Goal: Transaction & Acquisition: Purchase product/service

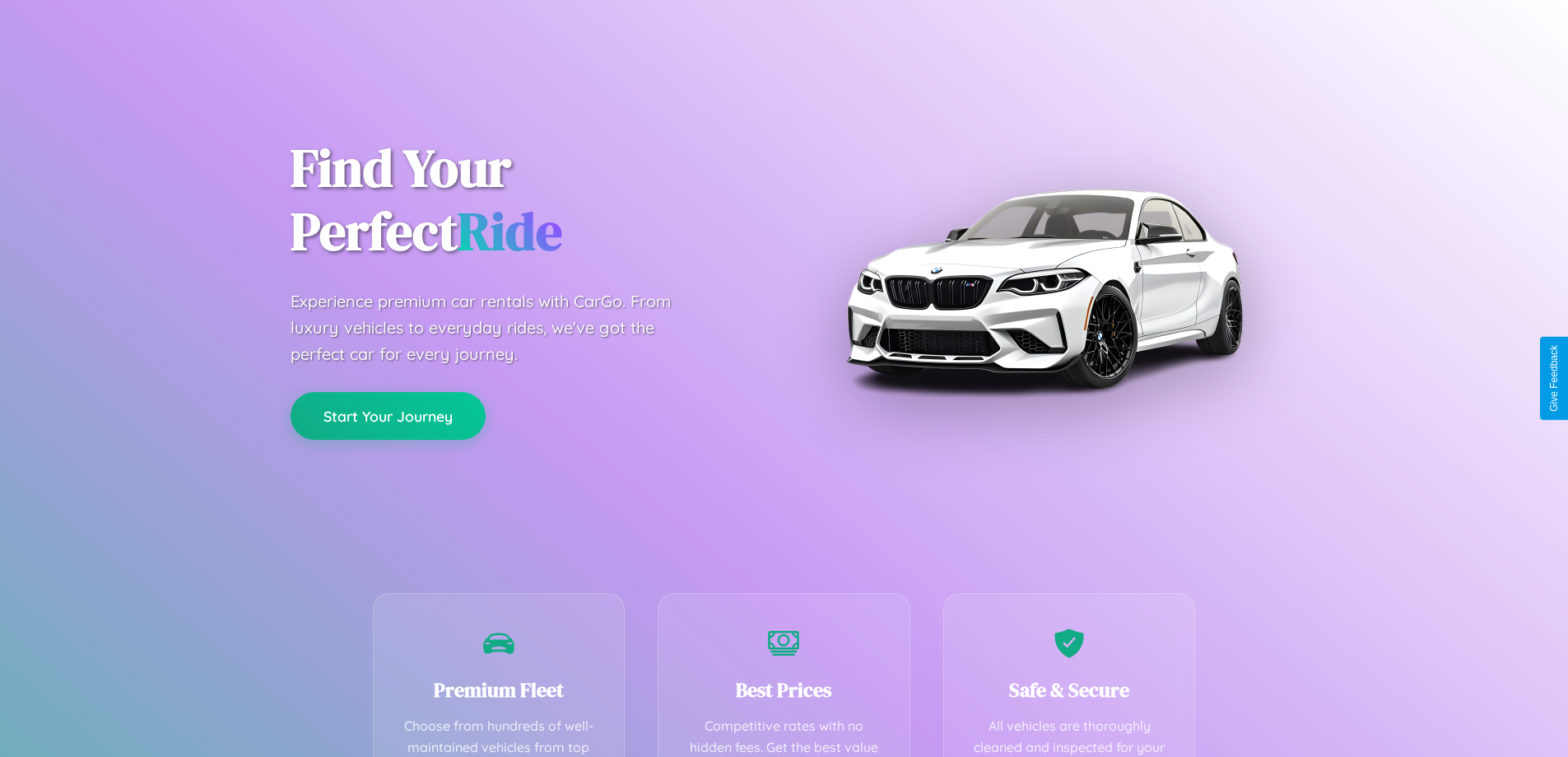
scroll to position [480, 0]
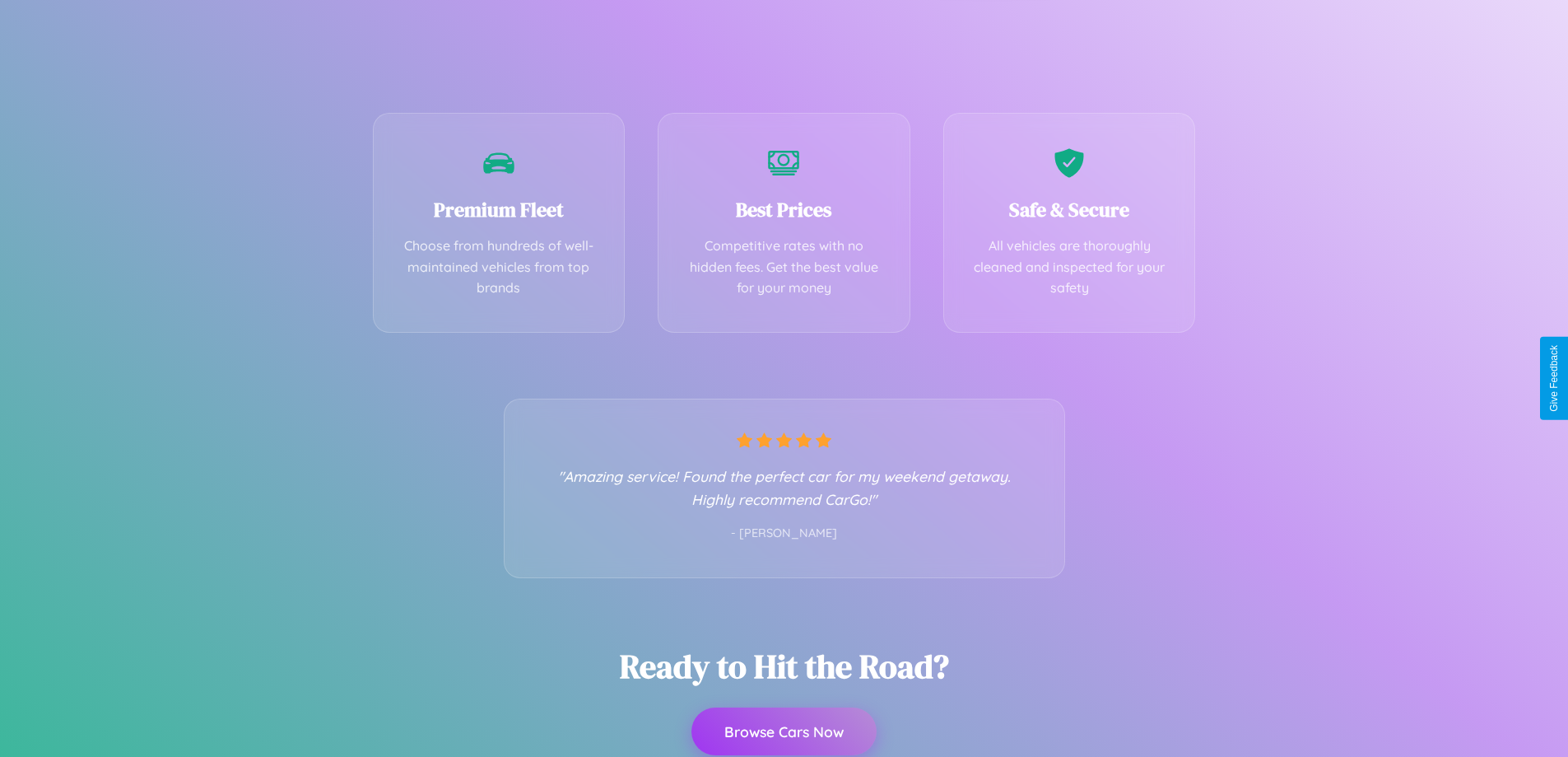
click at [784, 731] on button "Browse Cars Now" at bounding box center [784, 732] width 185 height 48
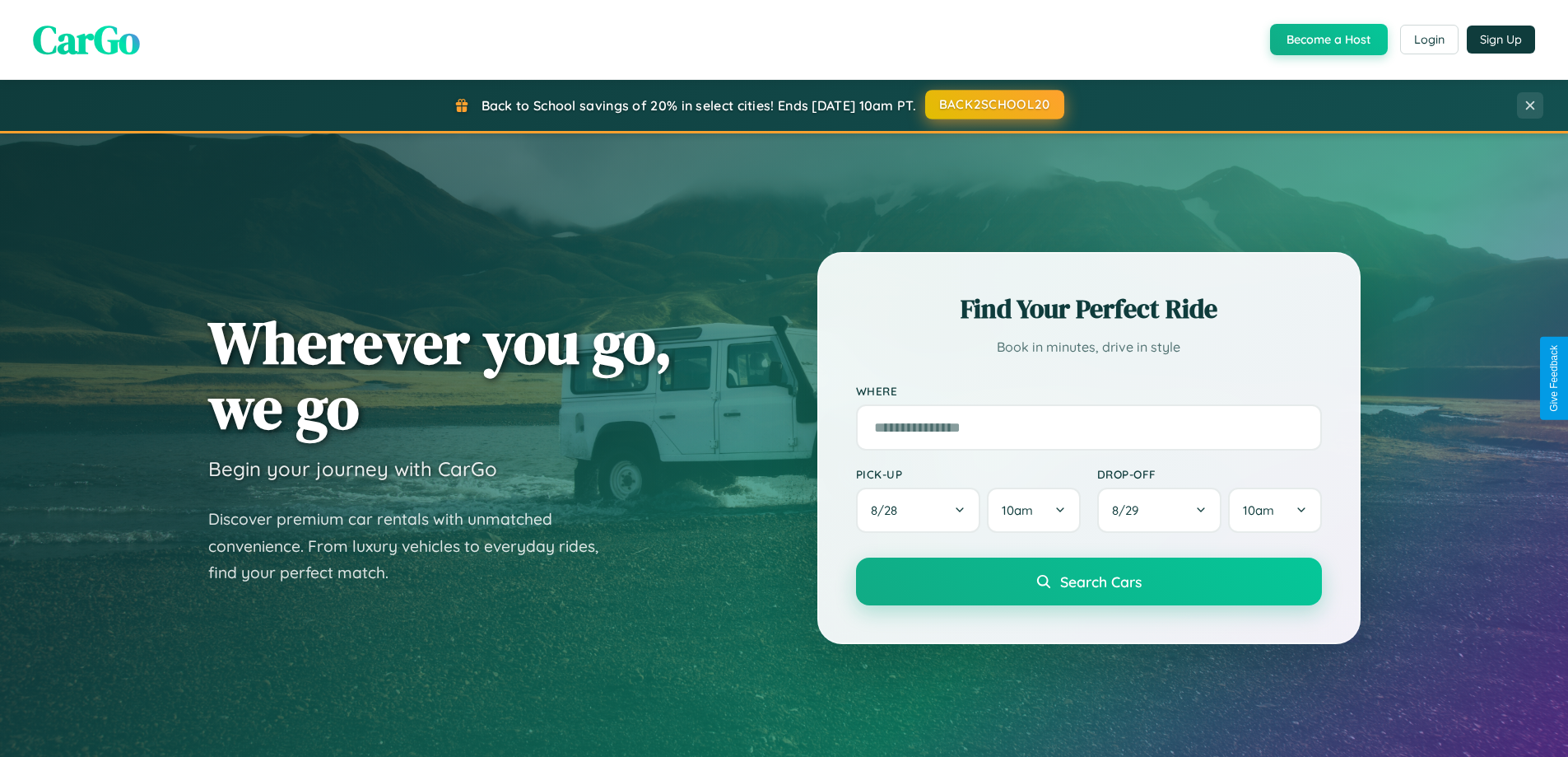
click at [994, 105] on button "BACK2SCHOOL20" at bounding box center [995, 105] width 139 height 30
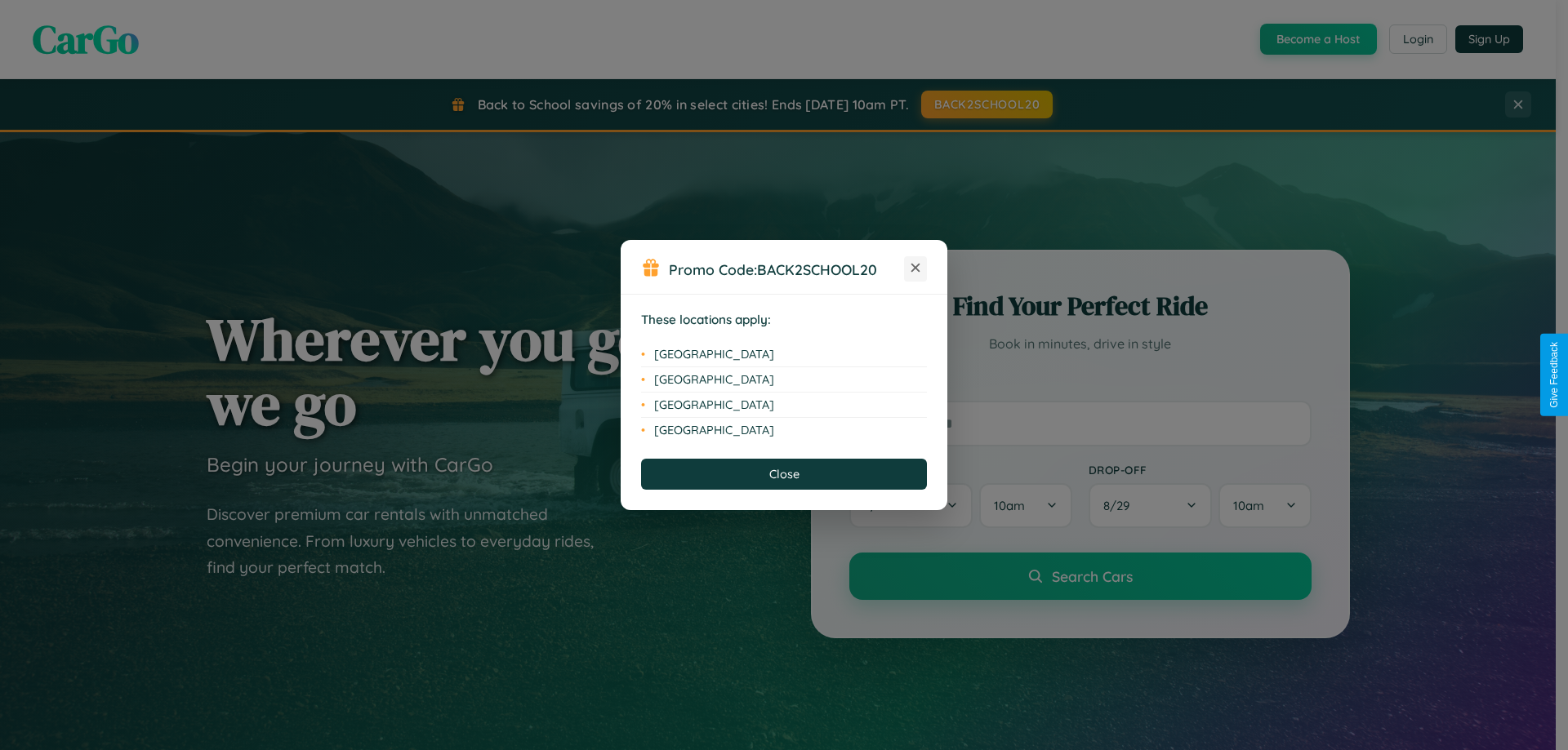
click at [916, 268] on icon at bounding box center [916, 268] width 9 height 9
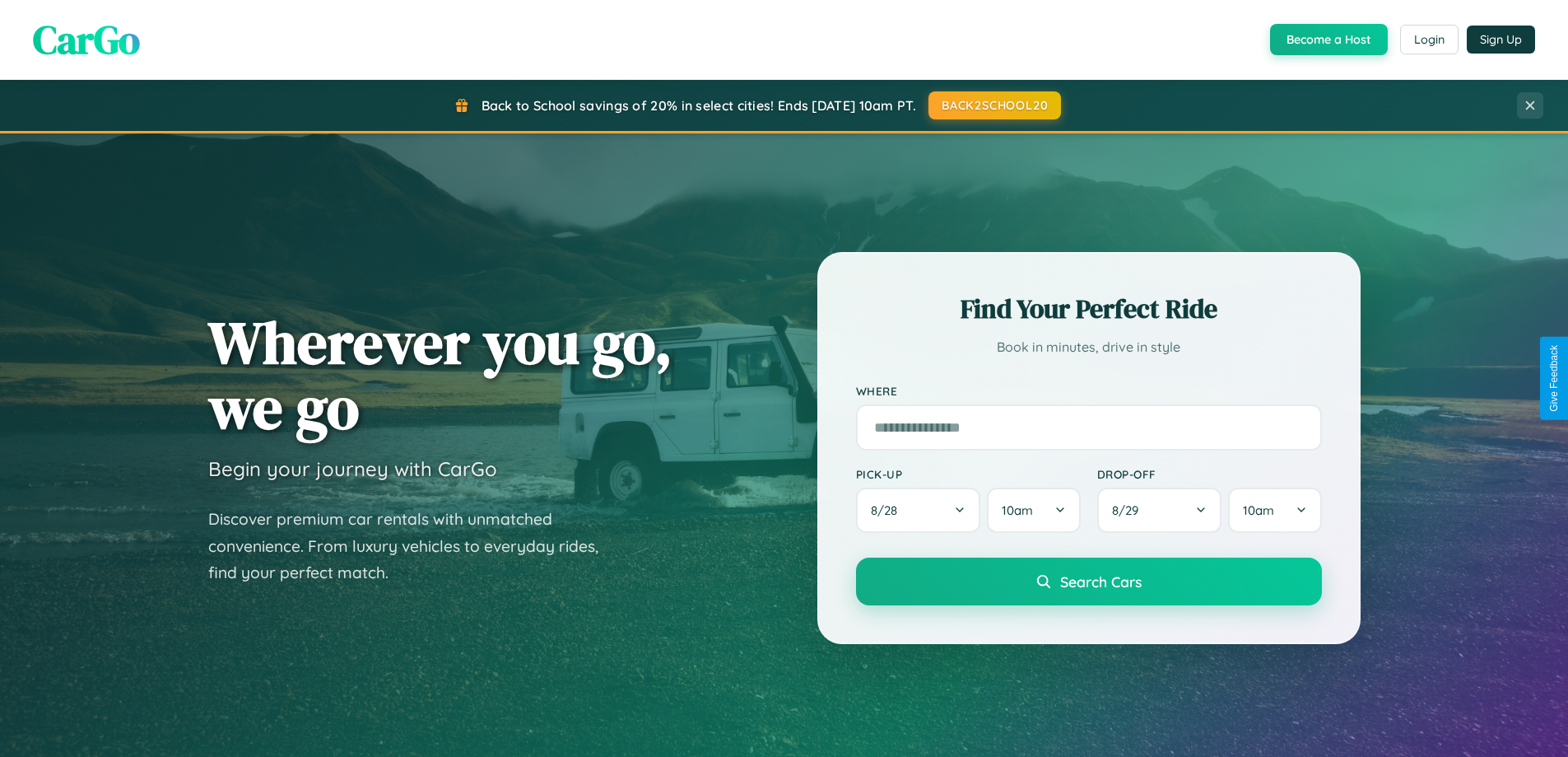
scroll to position [1450, 0]
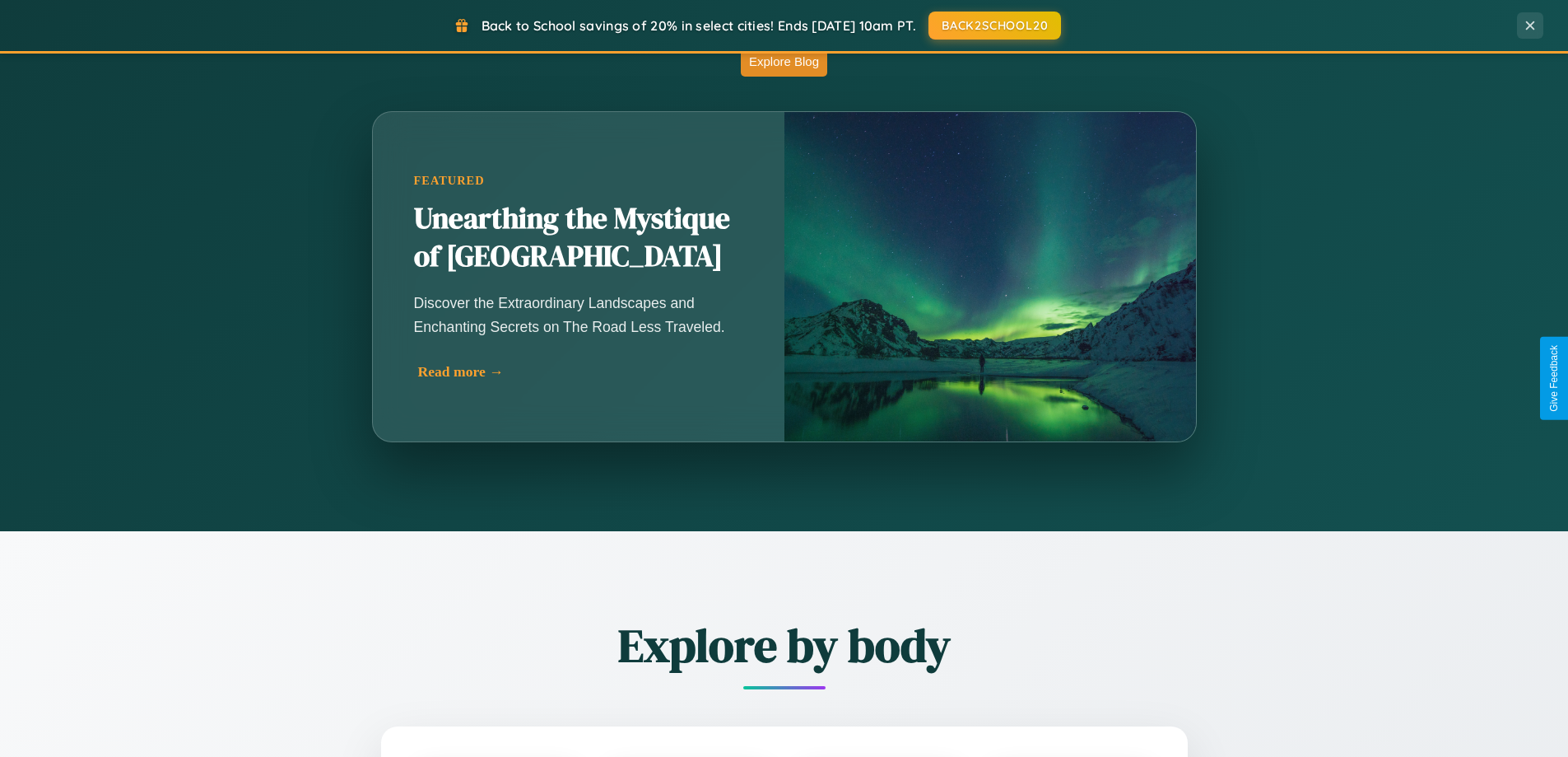
click at [579, 371] on div "Read more →" at bounding box center [582, 372] width 329 height 17
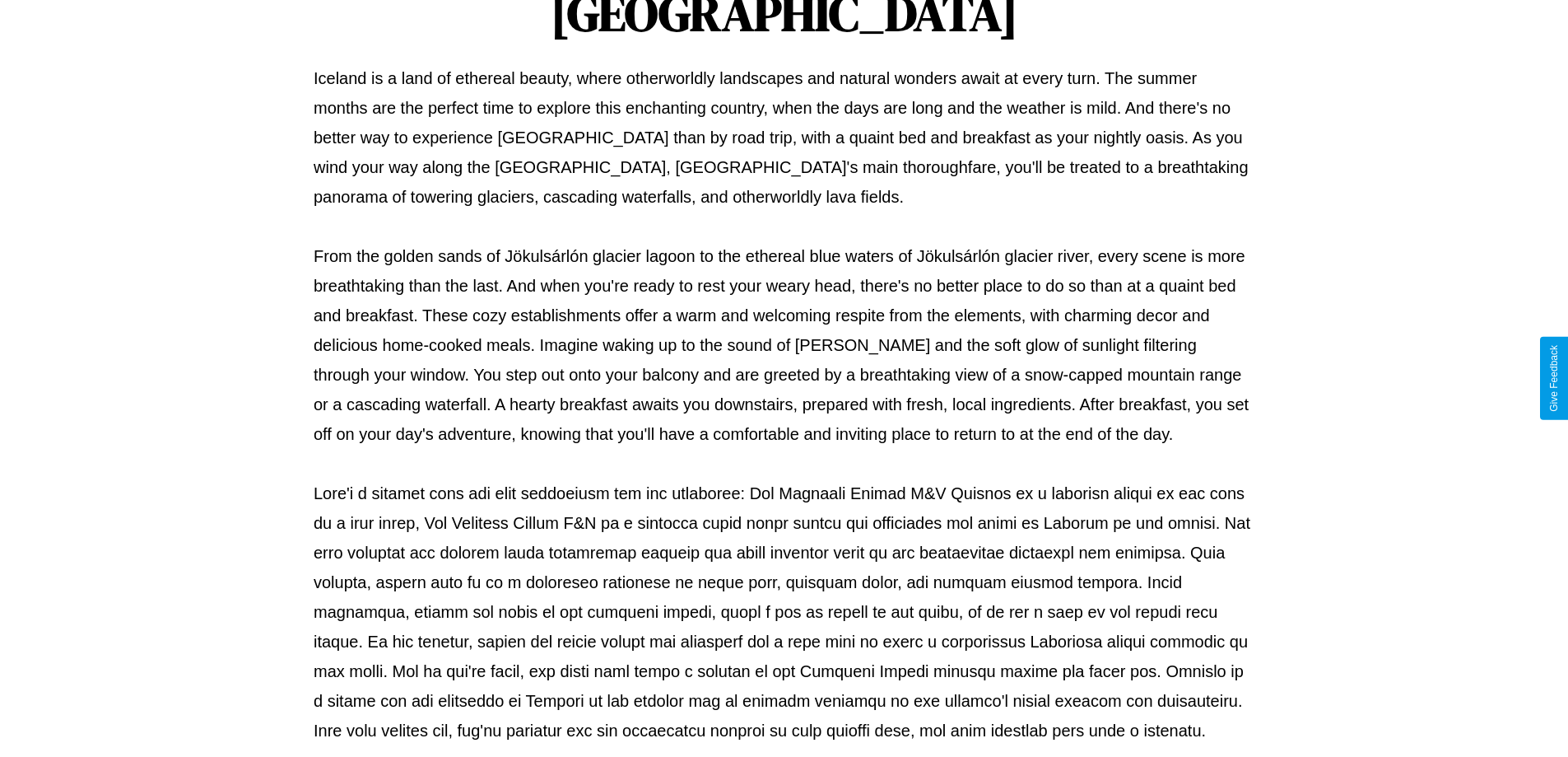
scroll to position [533, 0]
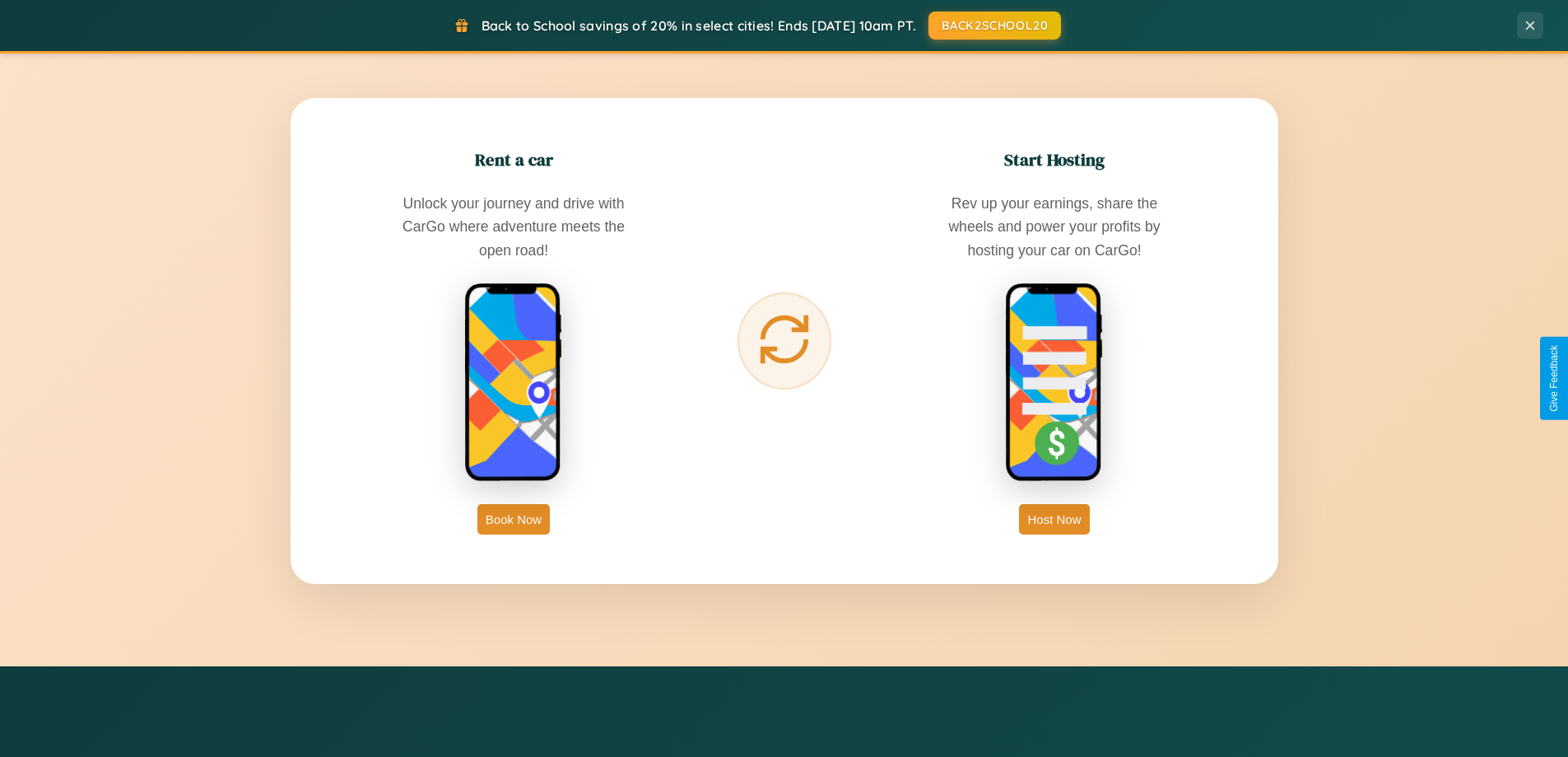
scroll to position [2646, 0]
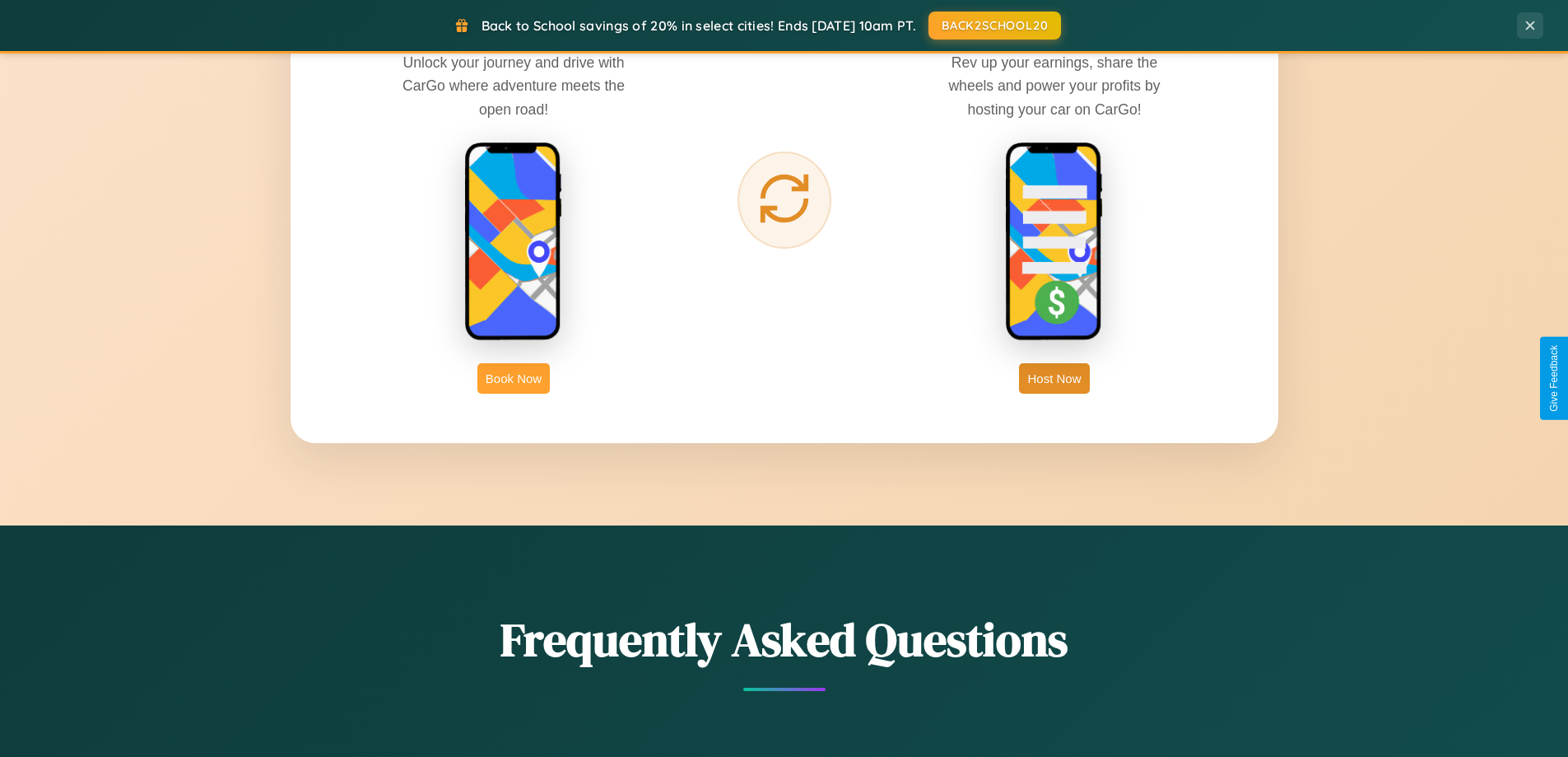
click at [514, 378] on button "Book Now" at bounding box center [514, 378] width 72 height 30
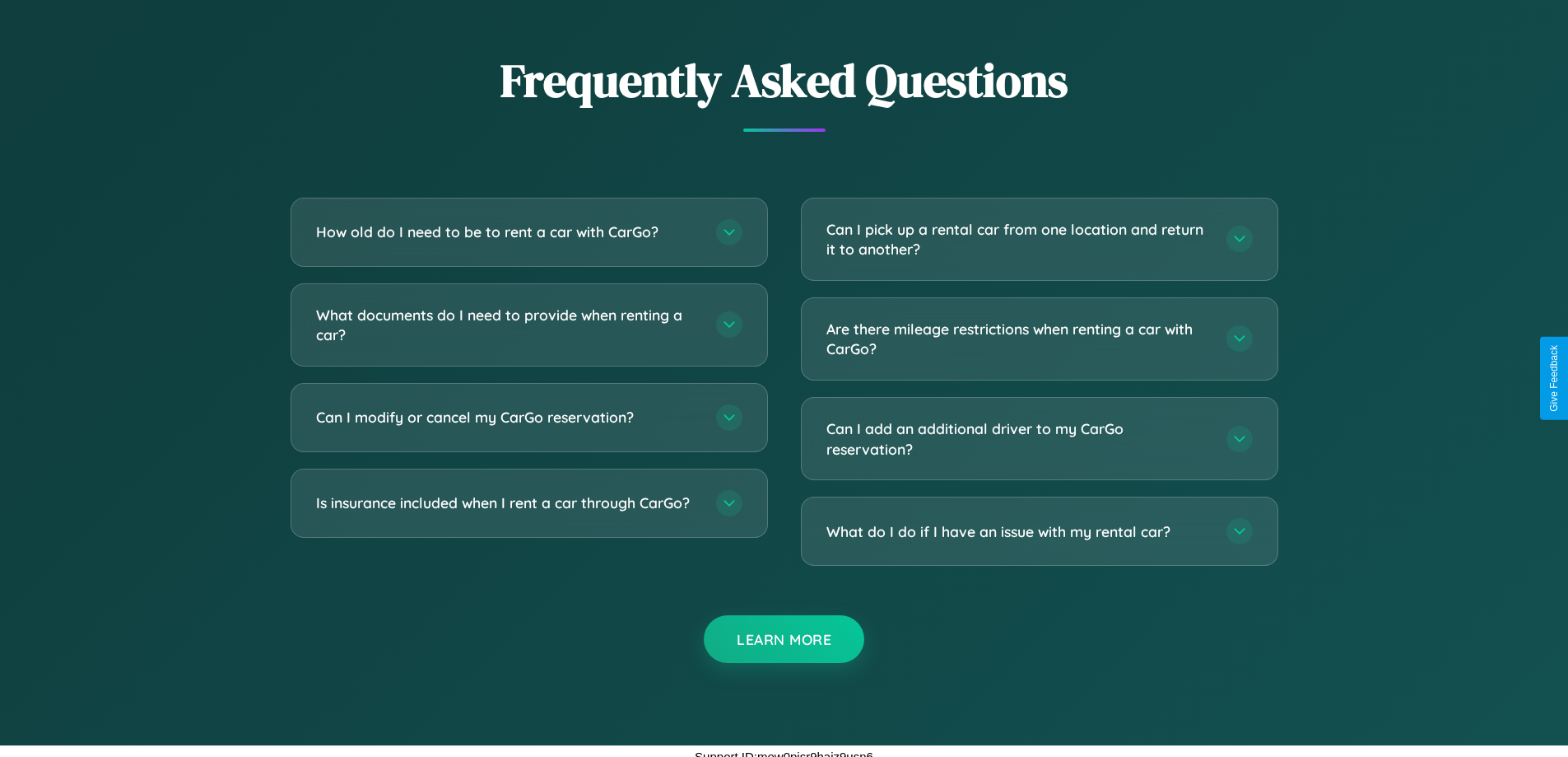
scroll to position [2896, 0]
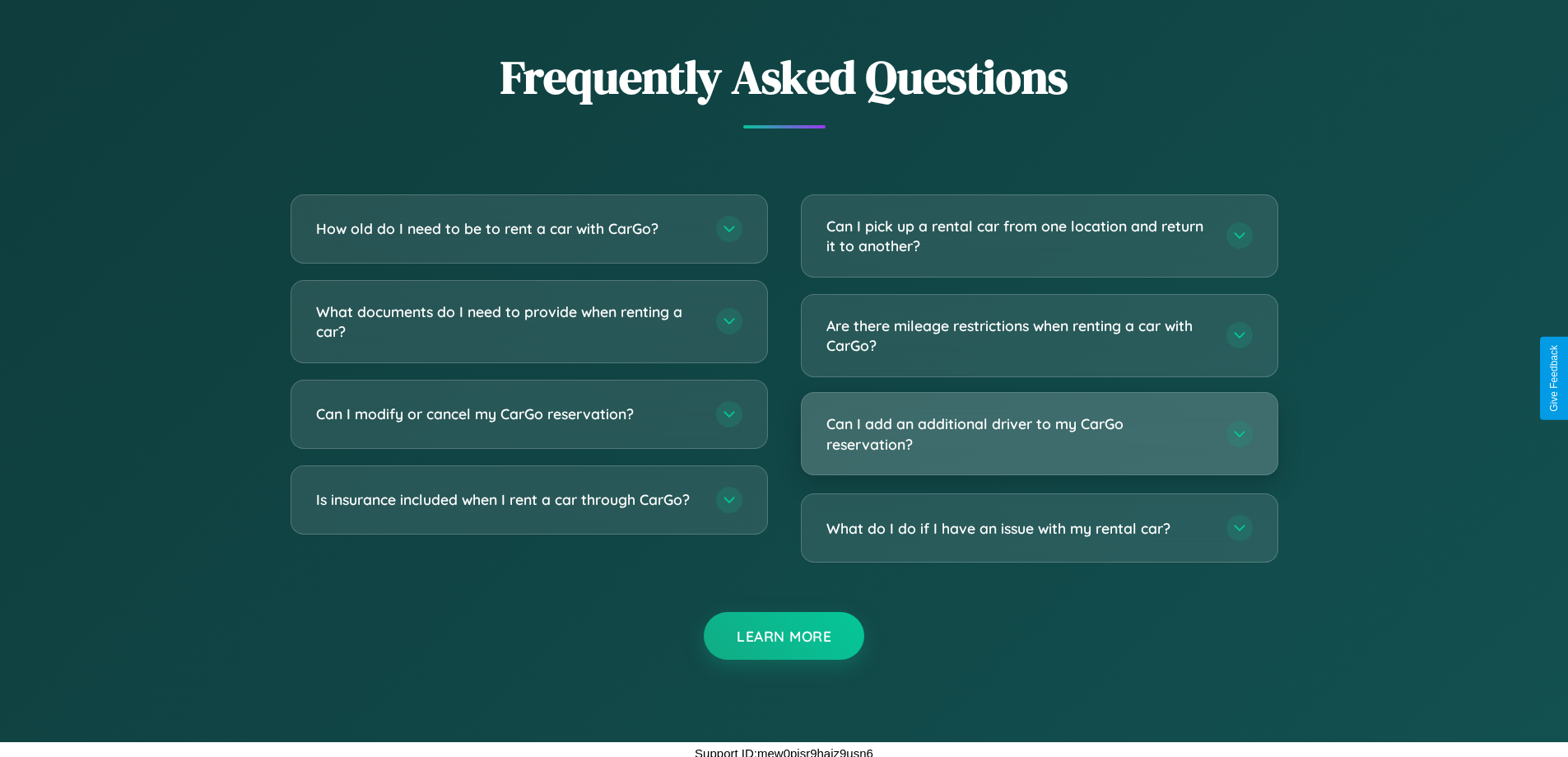
click at [1039, 433] on h3 "Can I add an additional driver to my CarGo reservation?" at bounding box center [1018, 433] width 384 height 40
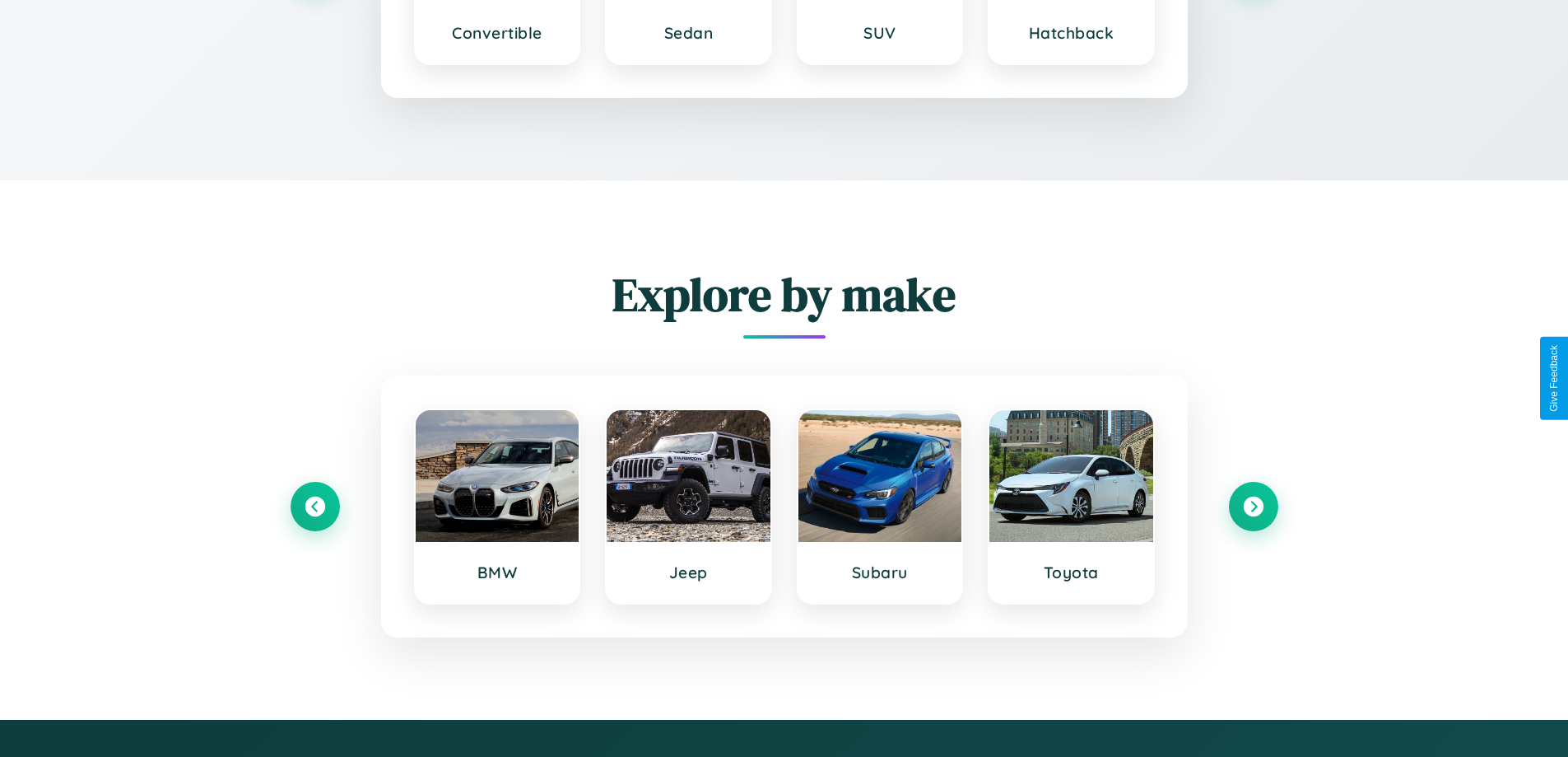
scroll to position [2402, 0]
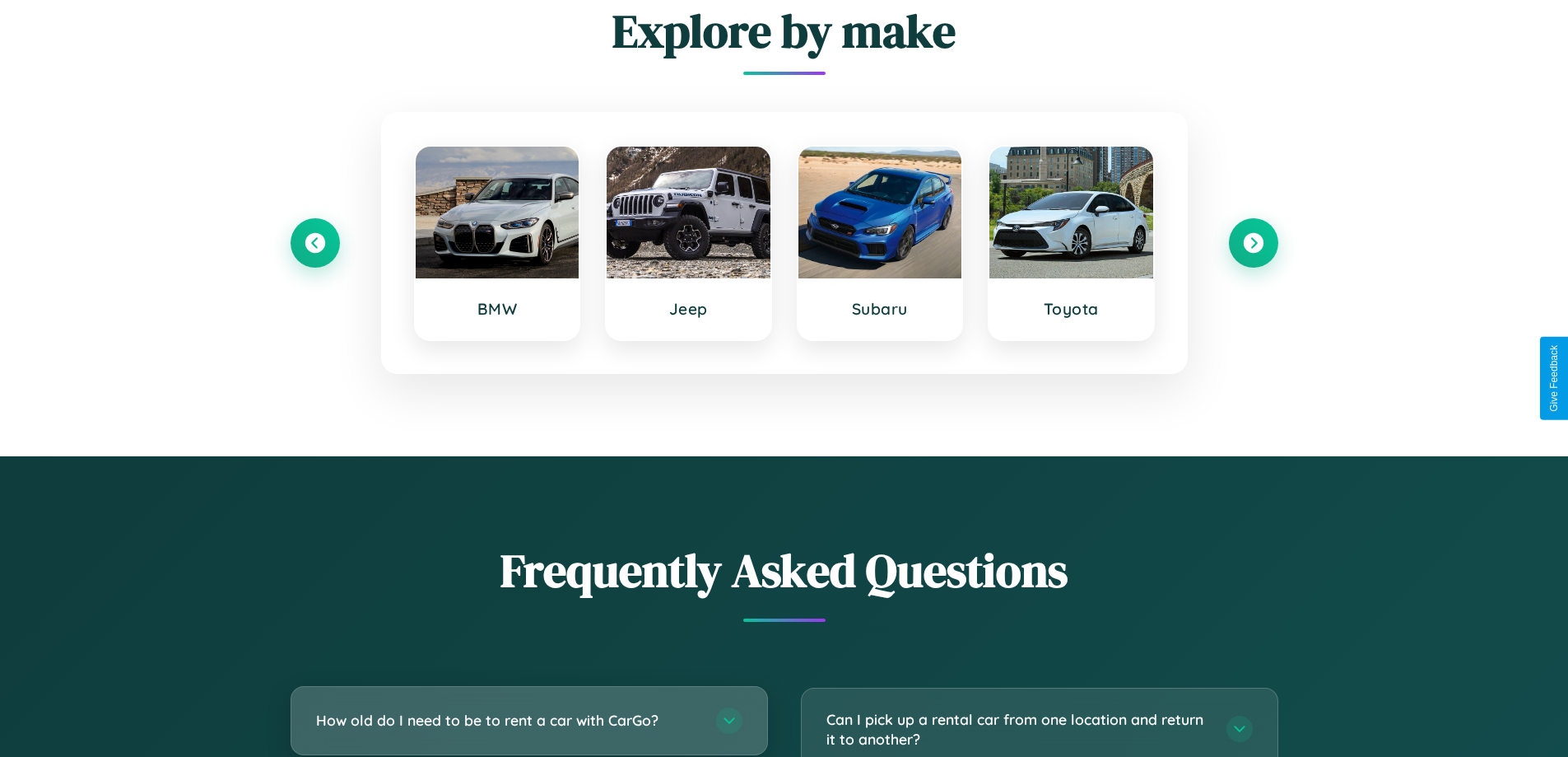
click at [529, 720] on h3 "How old do I need to be to rent a car with CarGo?" at bounding box center [507, 720] width 384 height 21
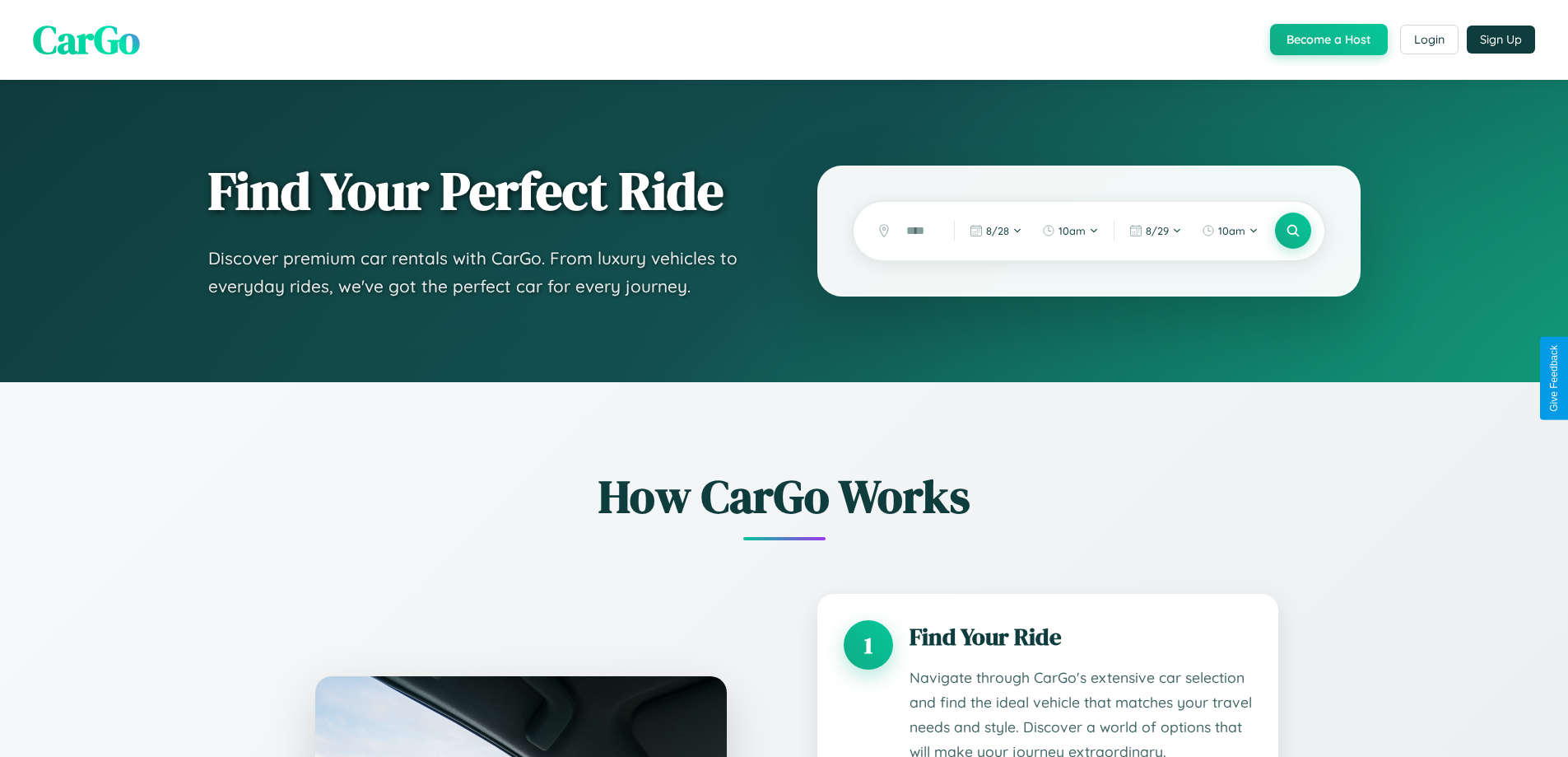
scroll to position [2747, 0]
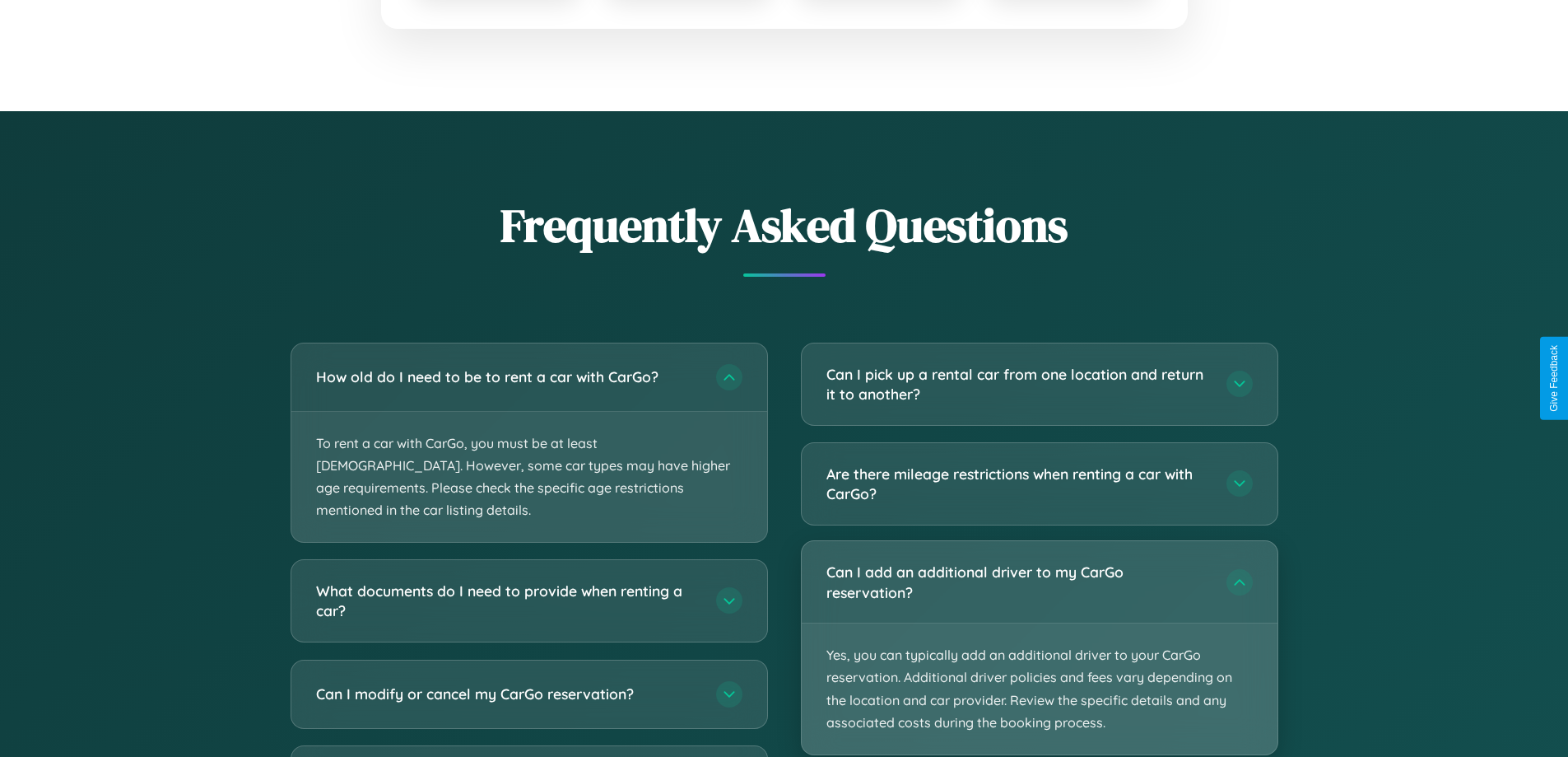
click at [1039, 649] on p "Yes, you can typically add an additional driver to your CarGo reservation. Addi…" at bounding box center [1040, 689] width 476 height 131
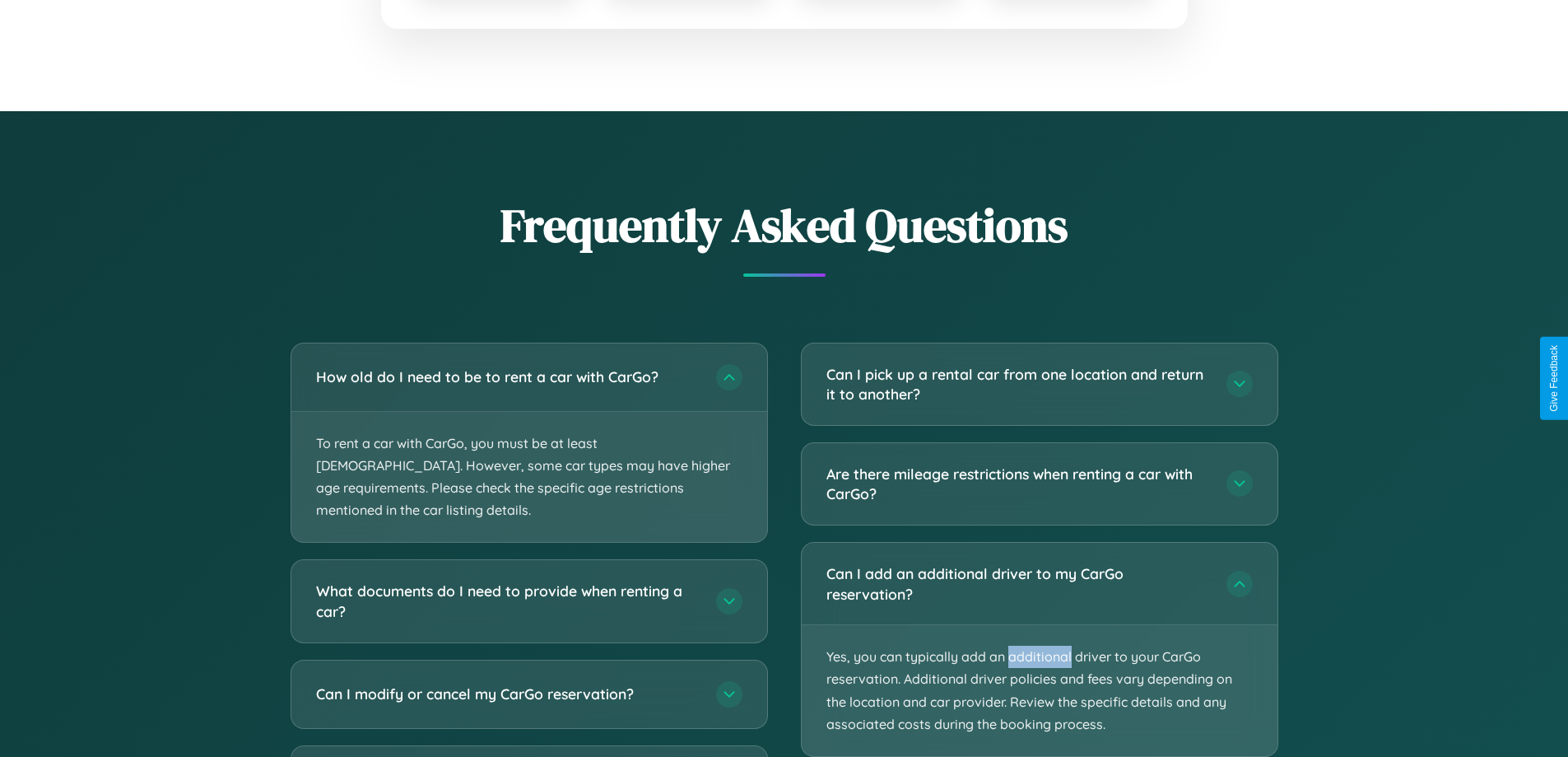
scroll to position [0, 0]
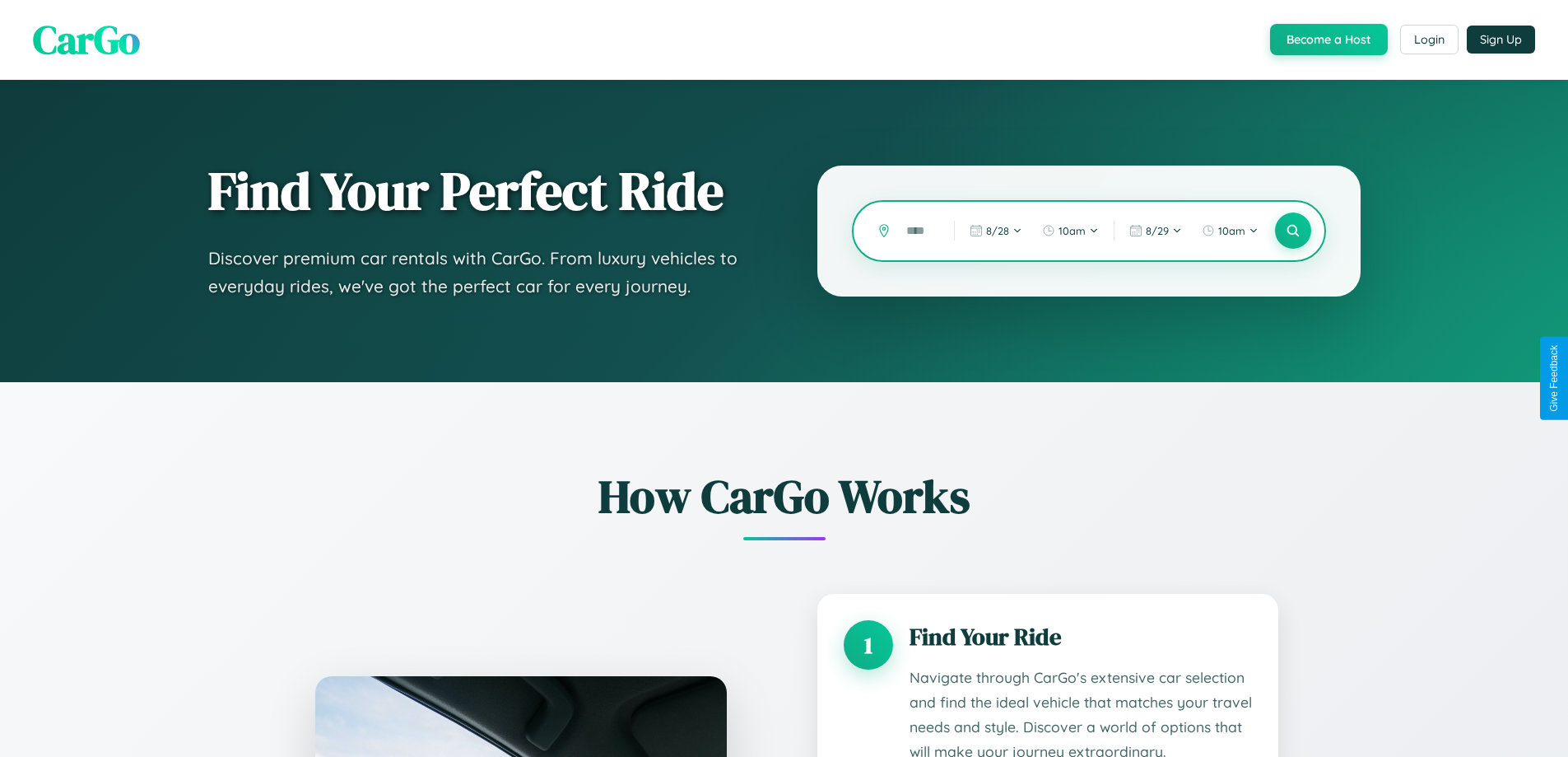
click at [918, 230] on input "text" at bounding box center [918, 231] width 40 height 29
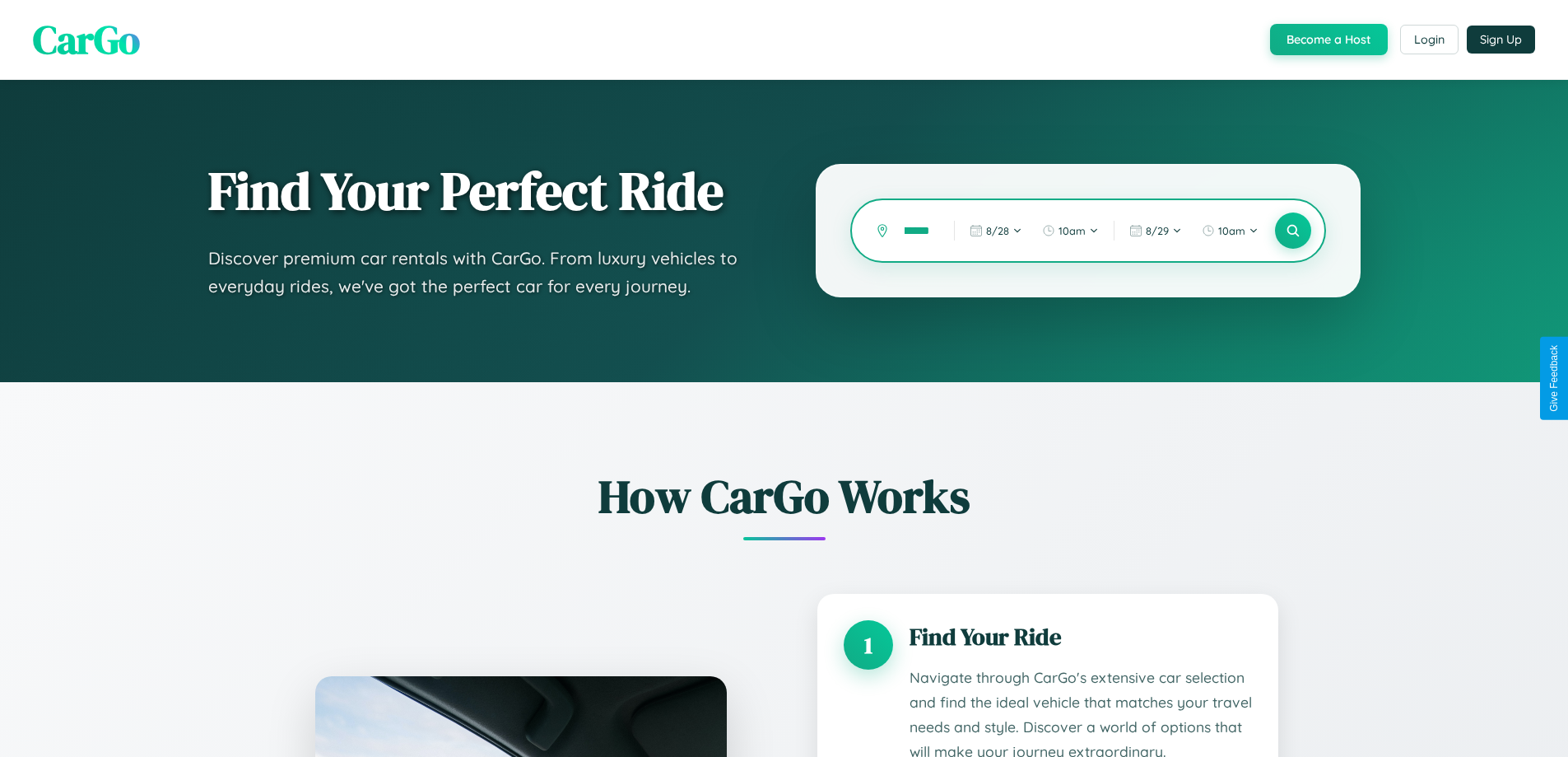
scroll to position [2511, 0]
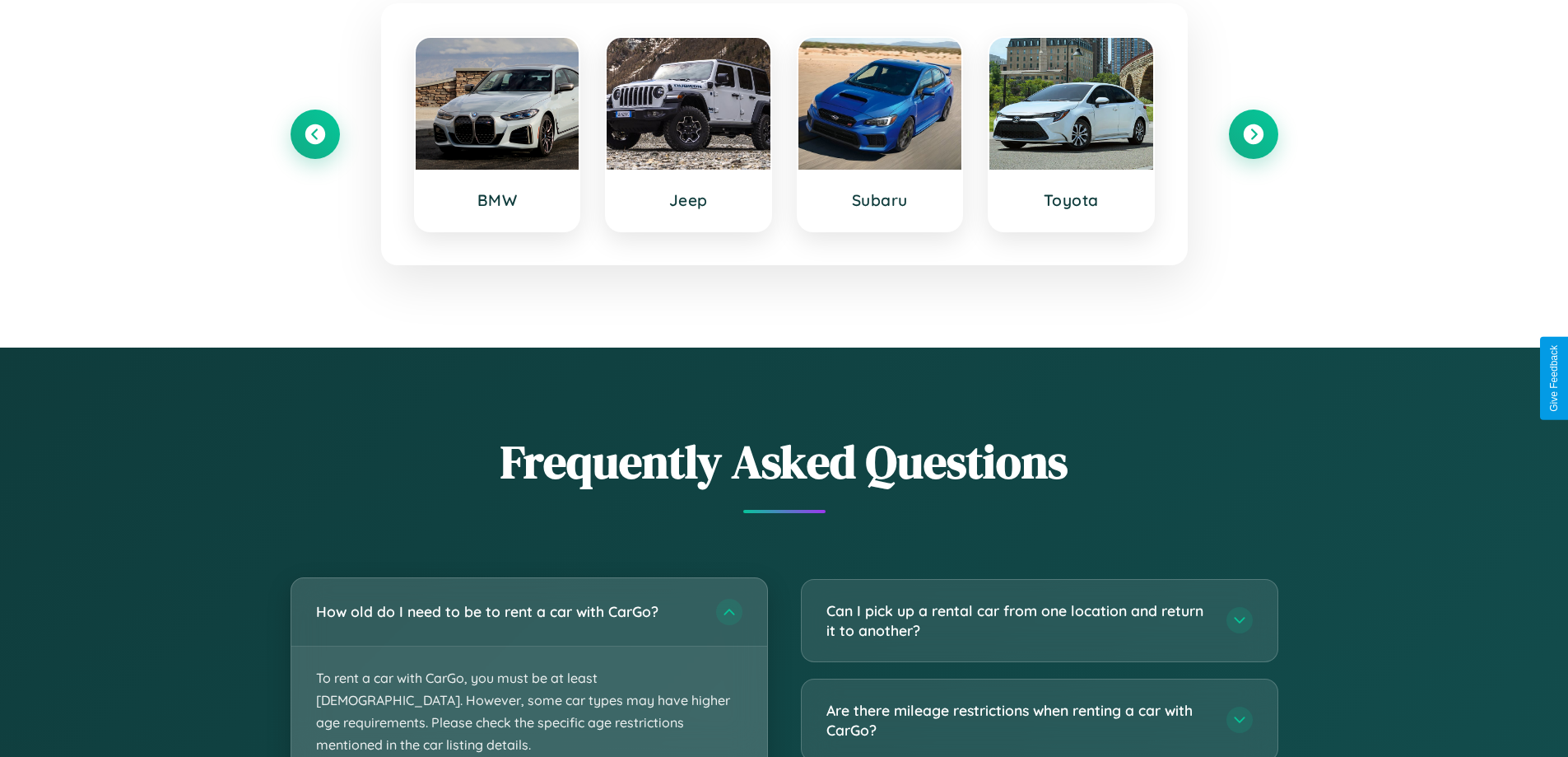
click at [529, 667] on p "To rent a car with CarGo, you must be at least 21 years old. However, some car …" at bounding box center [529, 712] width 476 height 131
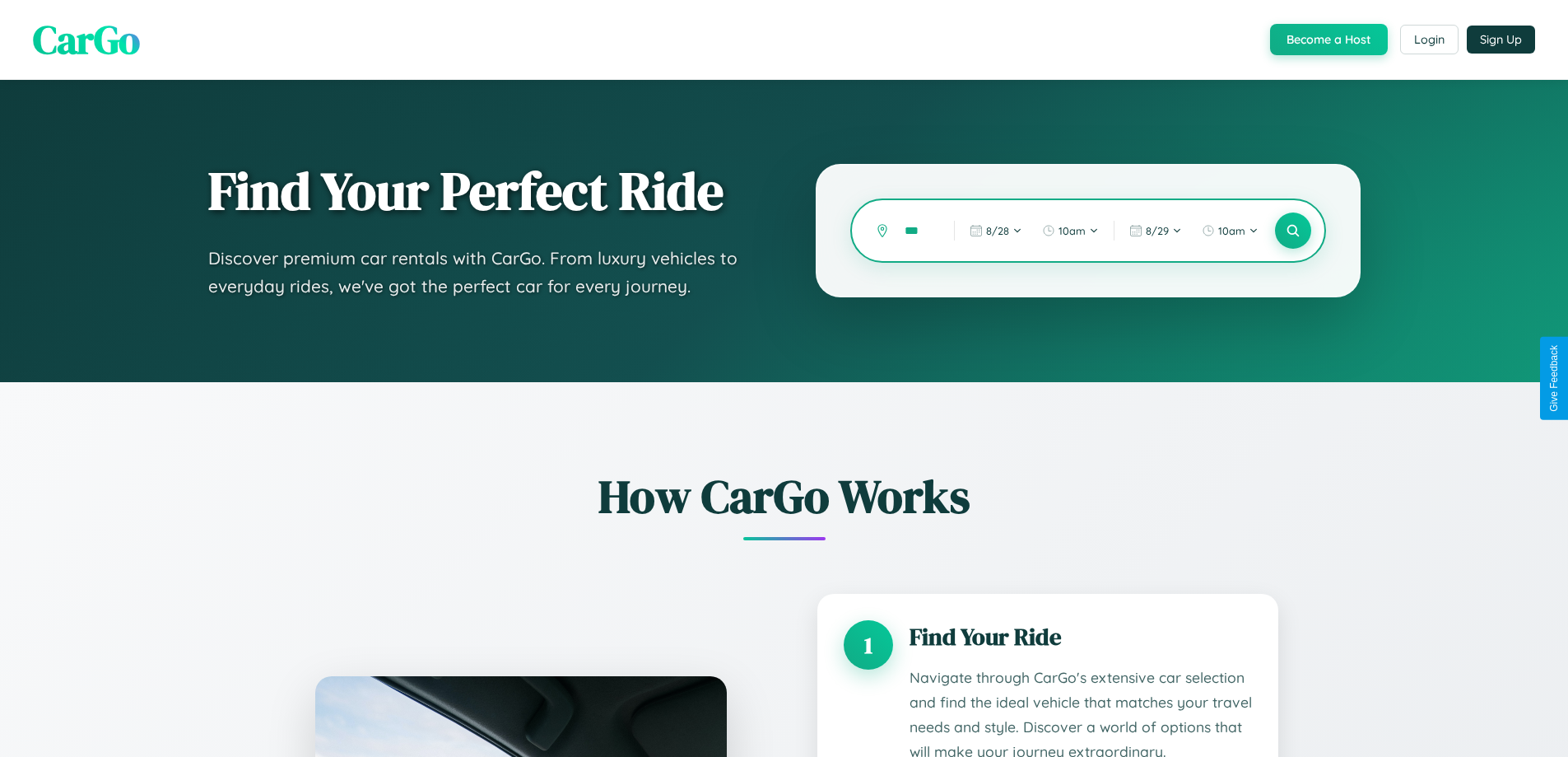
scroll to position [0, 0]
type input "*"
type input "*****"
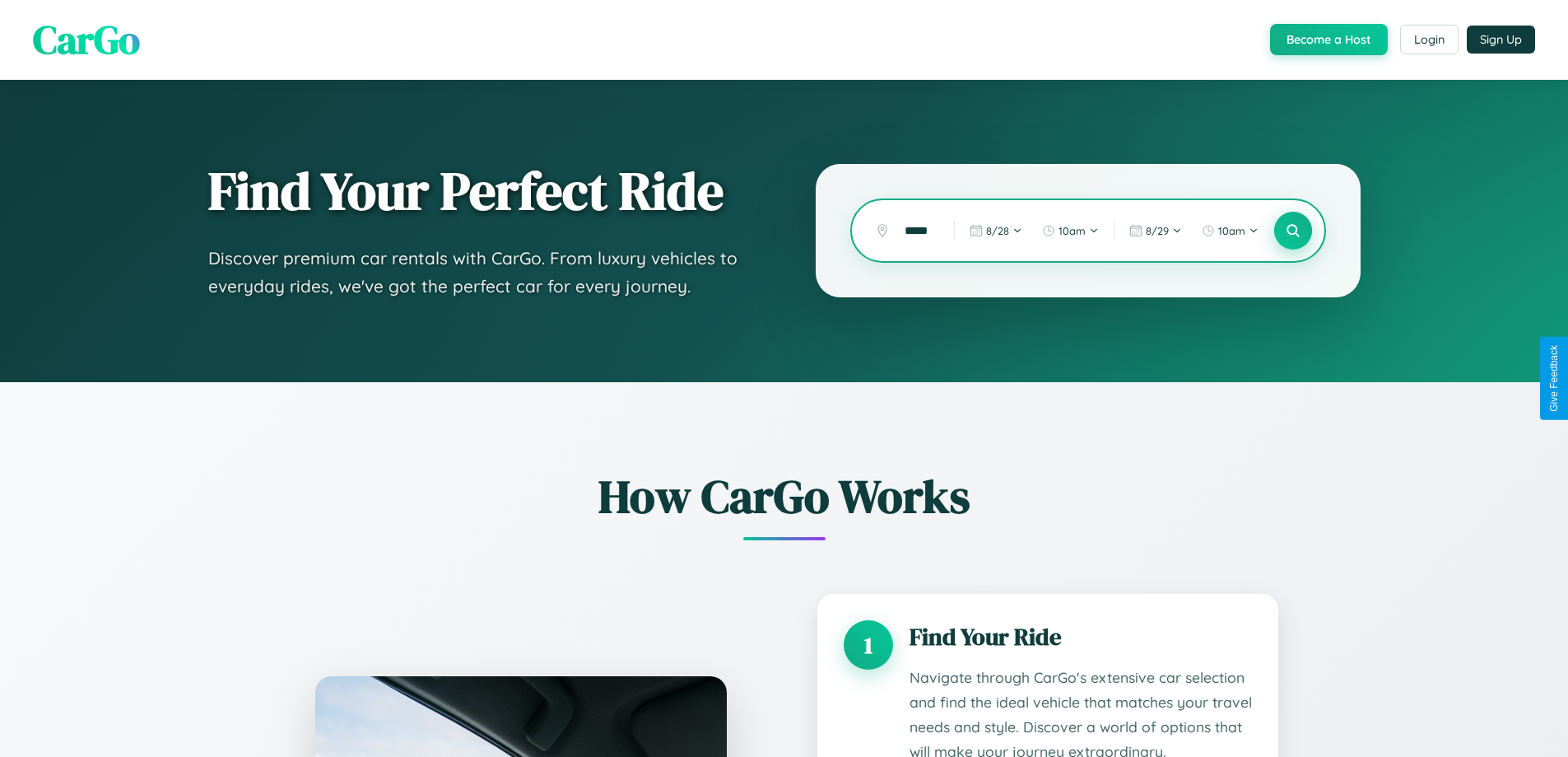
click at [1292, 230] on icon at bounding box center [1293, 231] width 15 height 15
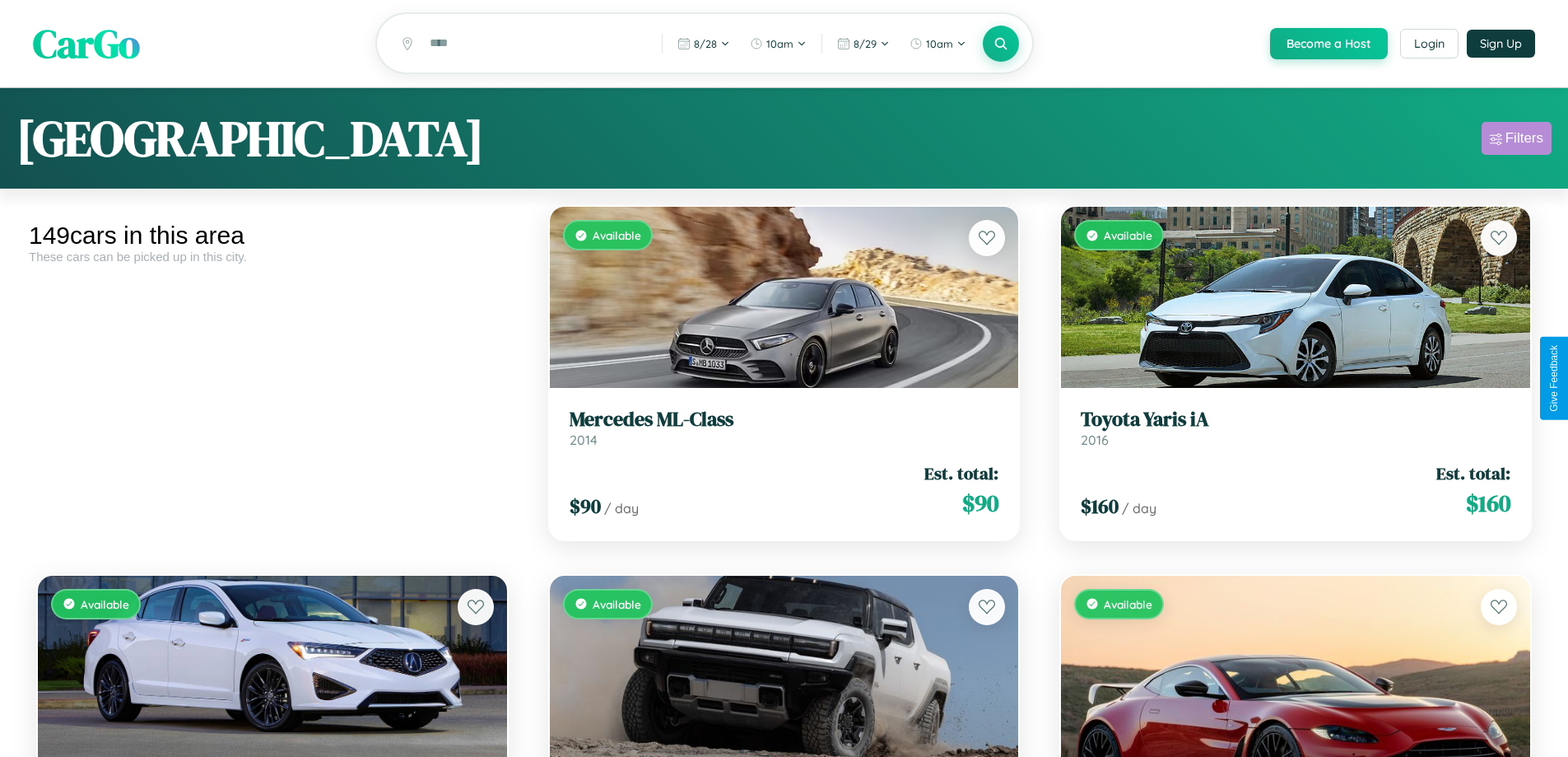
click at [1516, 141] on div "Filters" at bounding box center [1525, 137] width 38 height 16
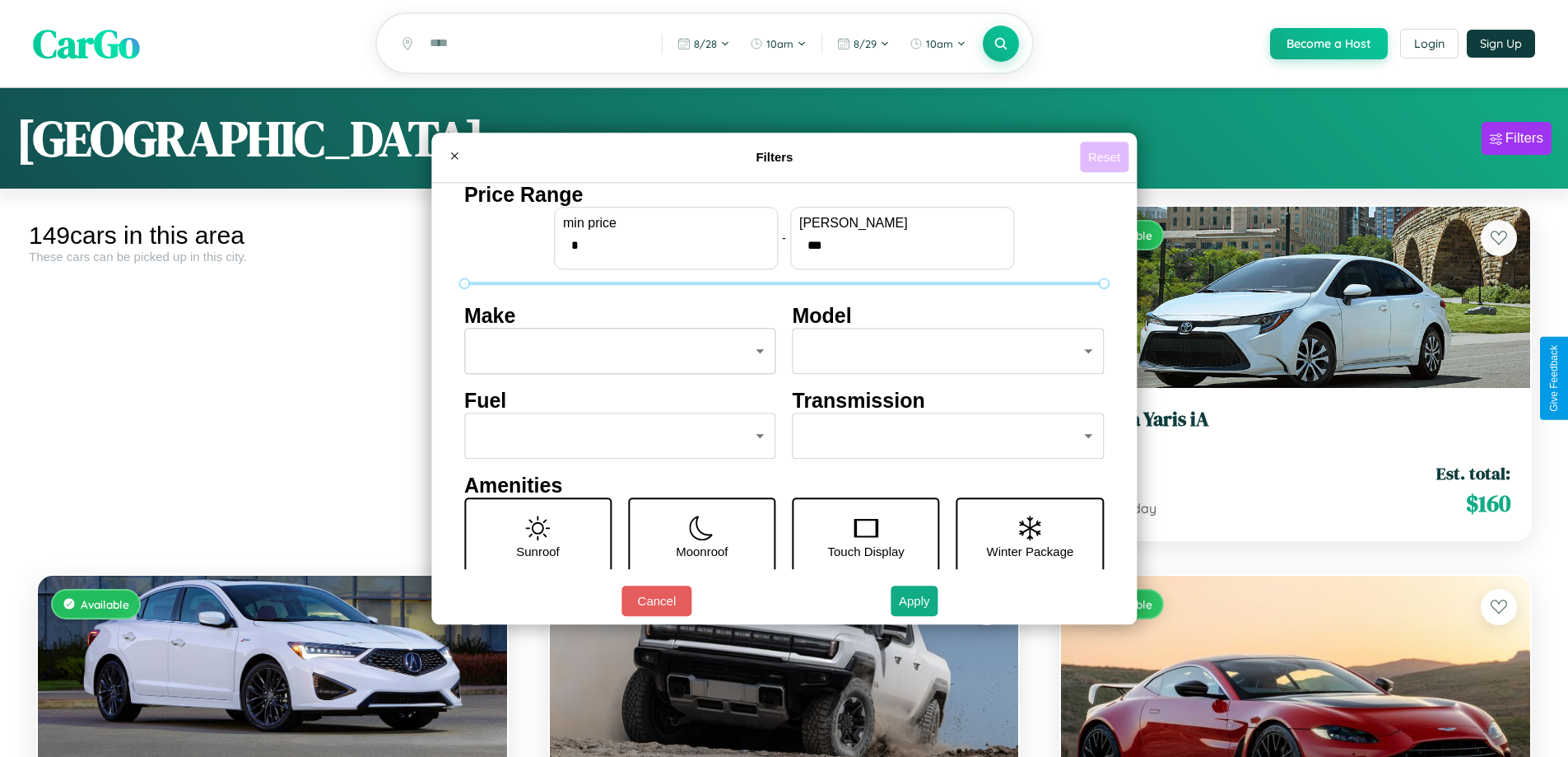
click at [1107, 156] on button "Reset" at bounding box center [1104, 156] width 49 height 30
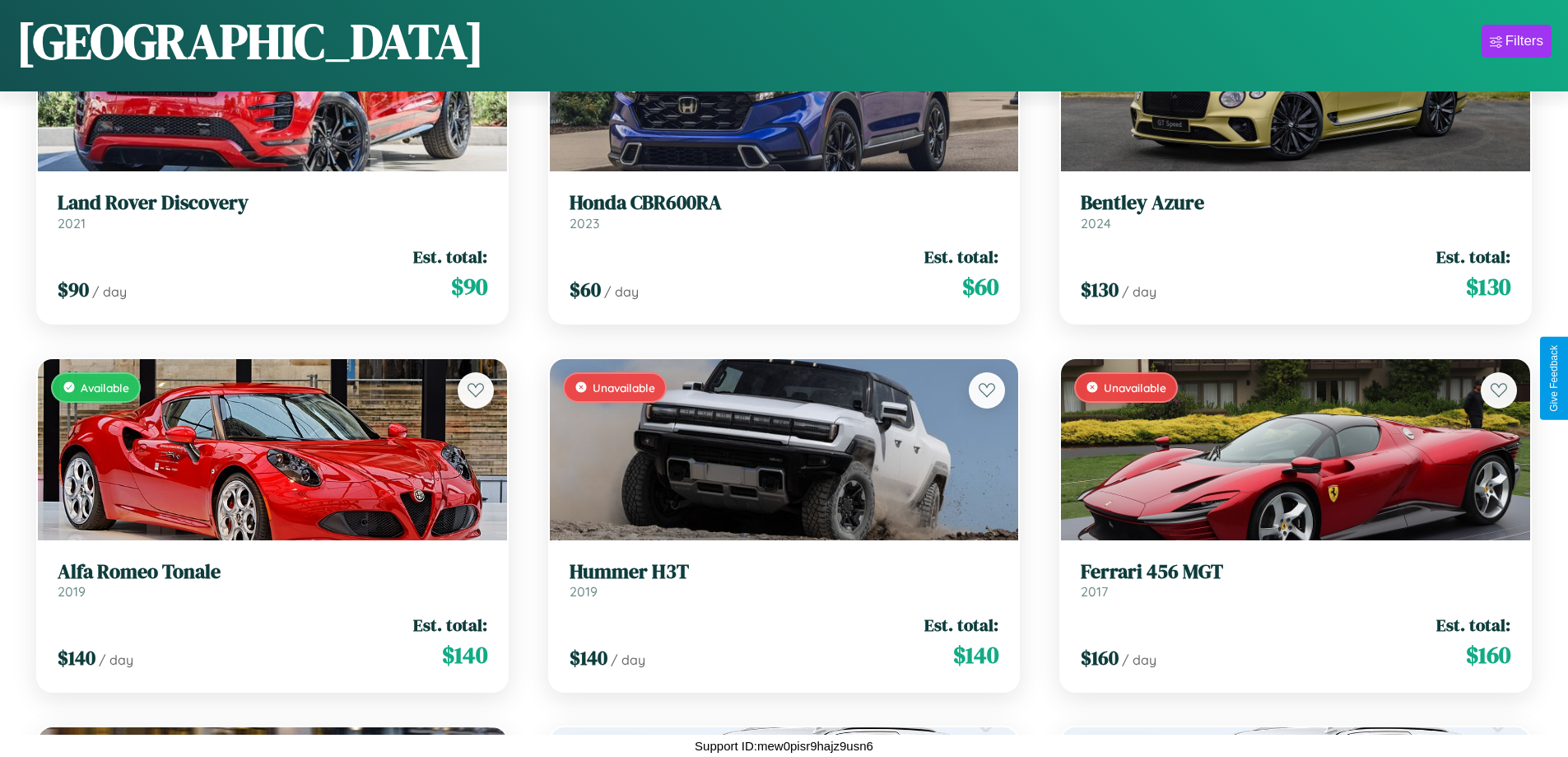
scroll to position [6871, 0]
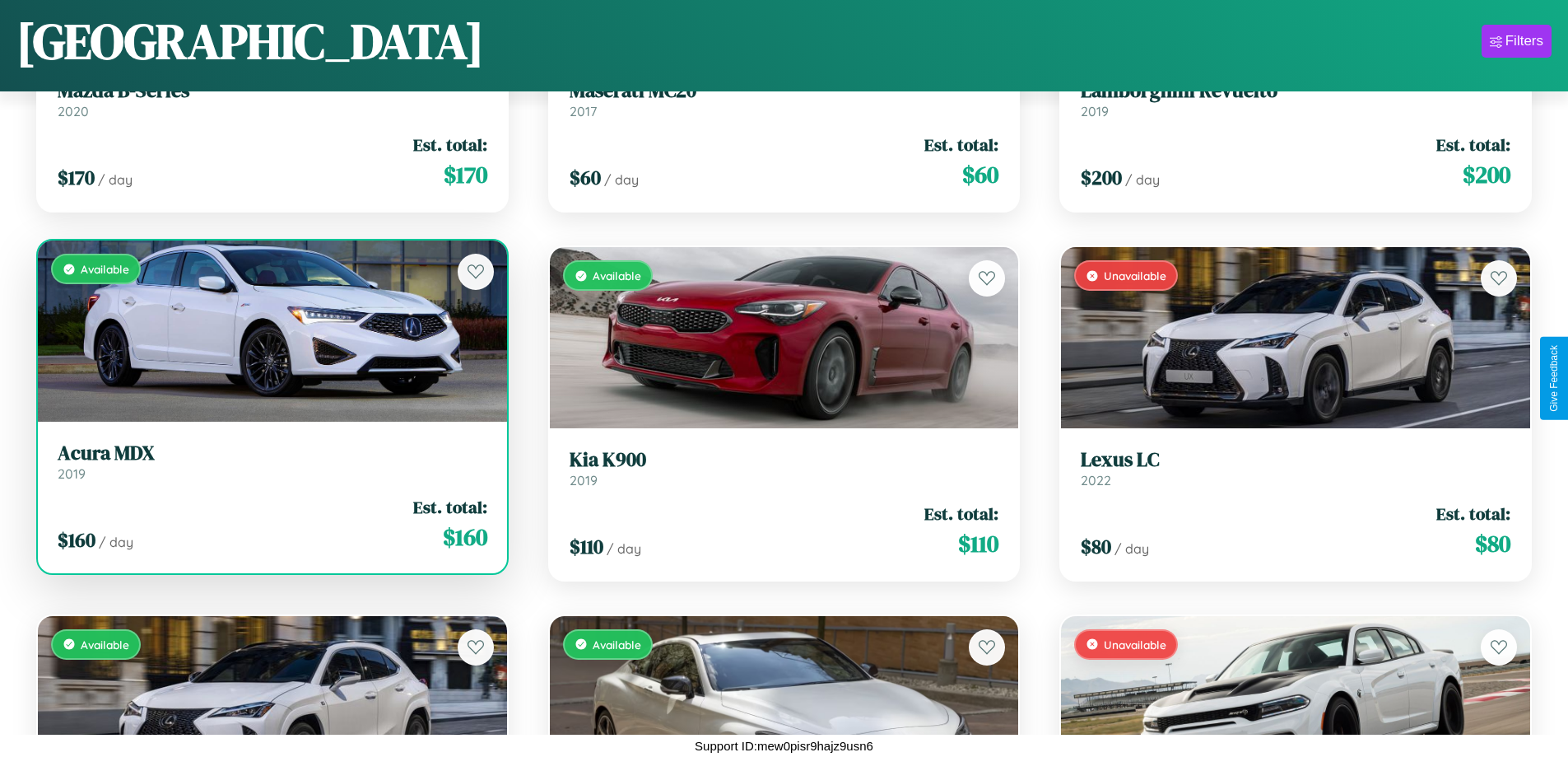
click at [270, 468] on link "Acura MDX 2019" at bounding box center [272, 461] width 429 height 40
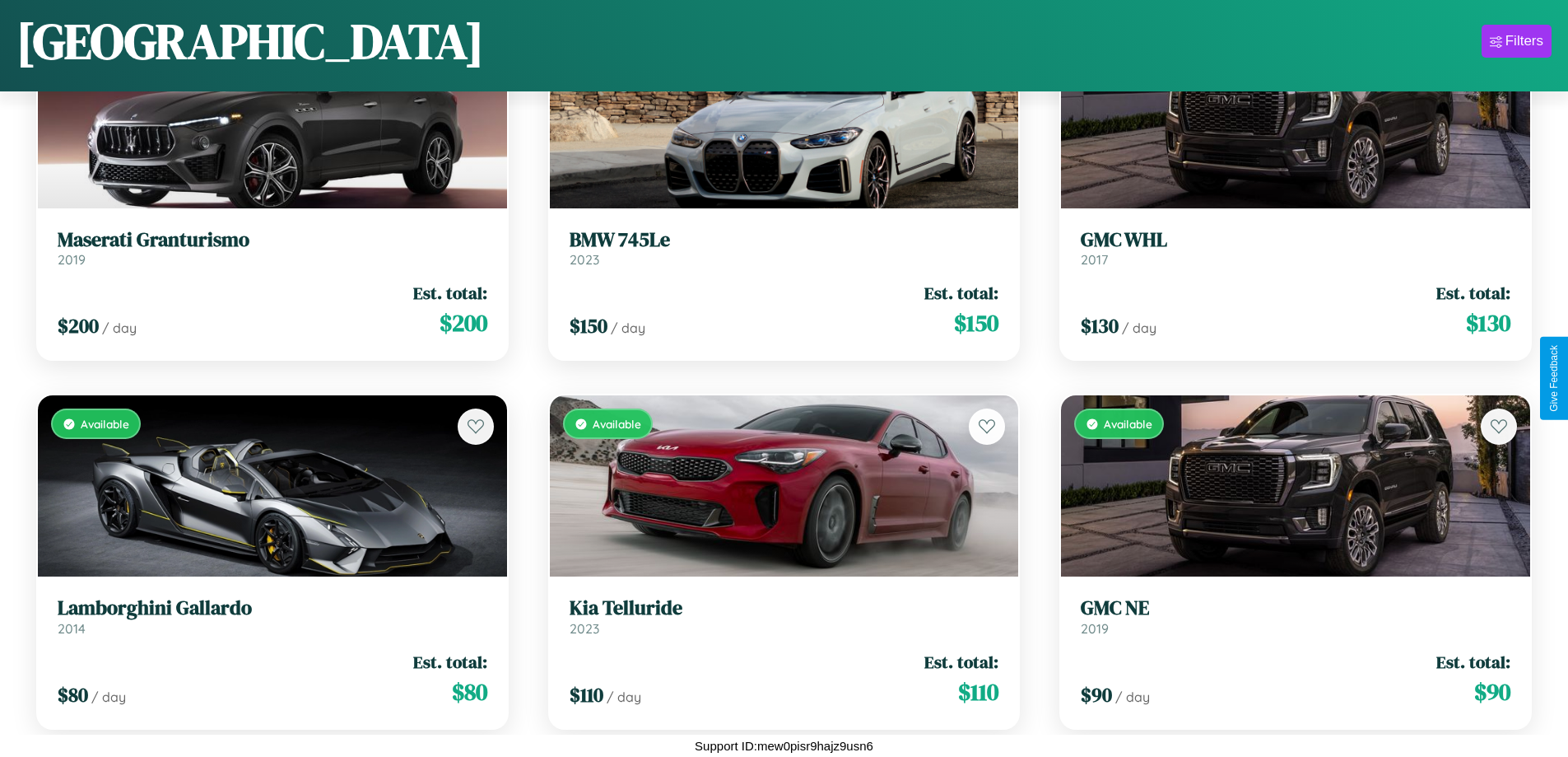
scroll to position [3921, 0]
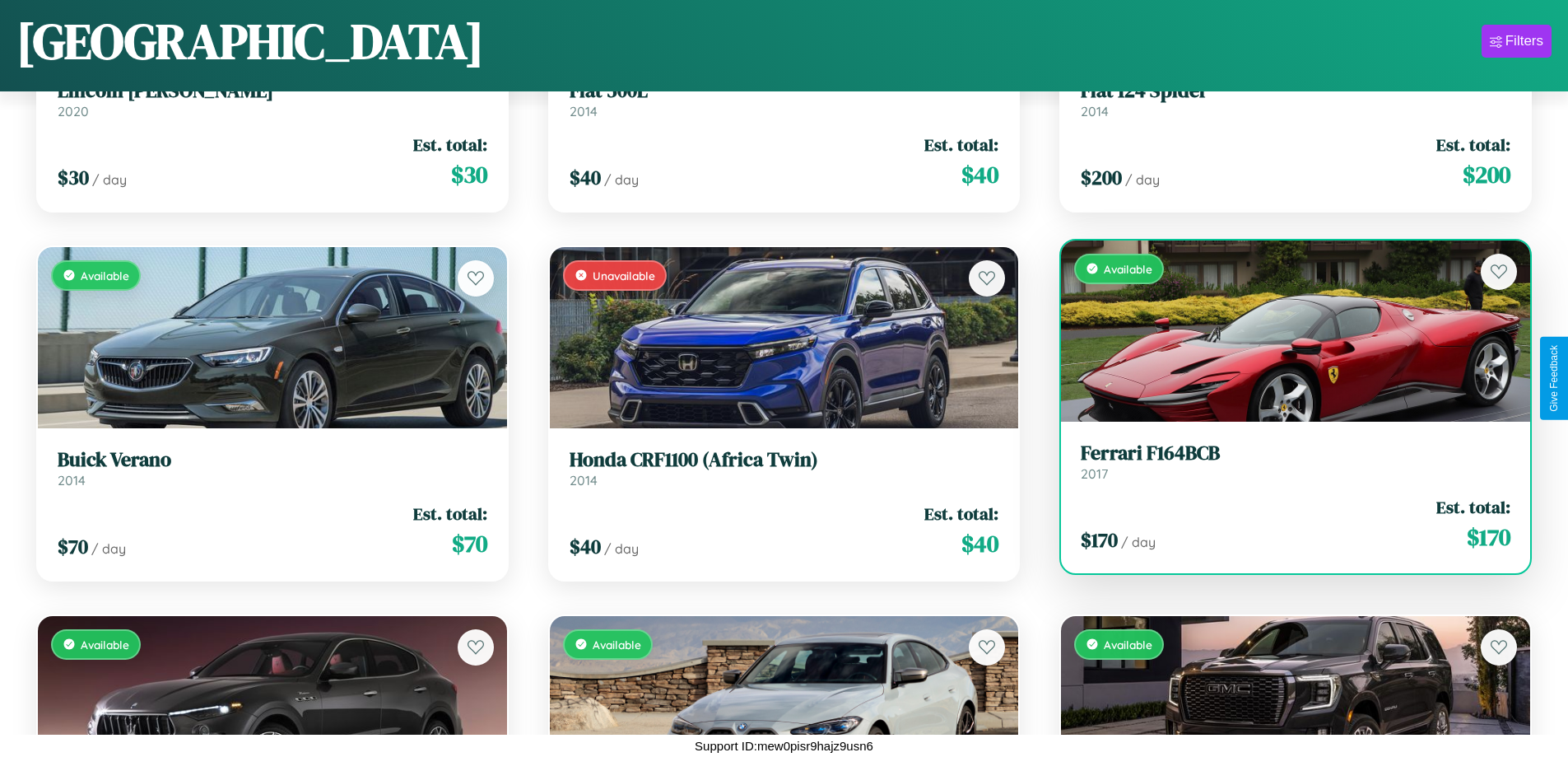
click at [1285, 468] on link "Ferrari F164BCB 2017" at bounding box center [1296, 461] width 429 height 40
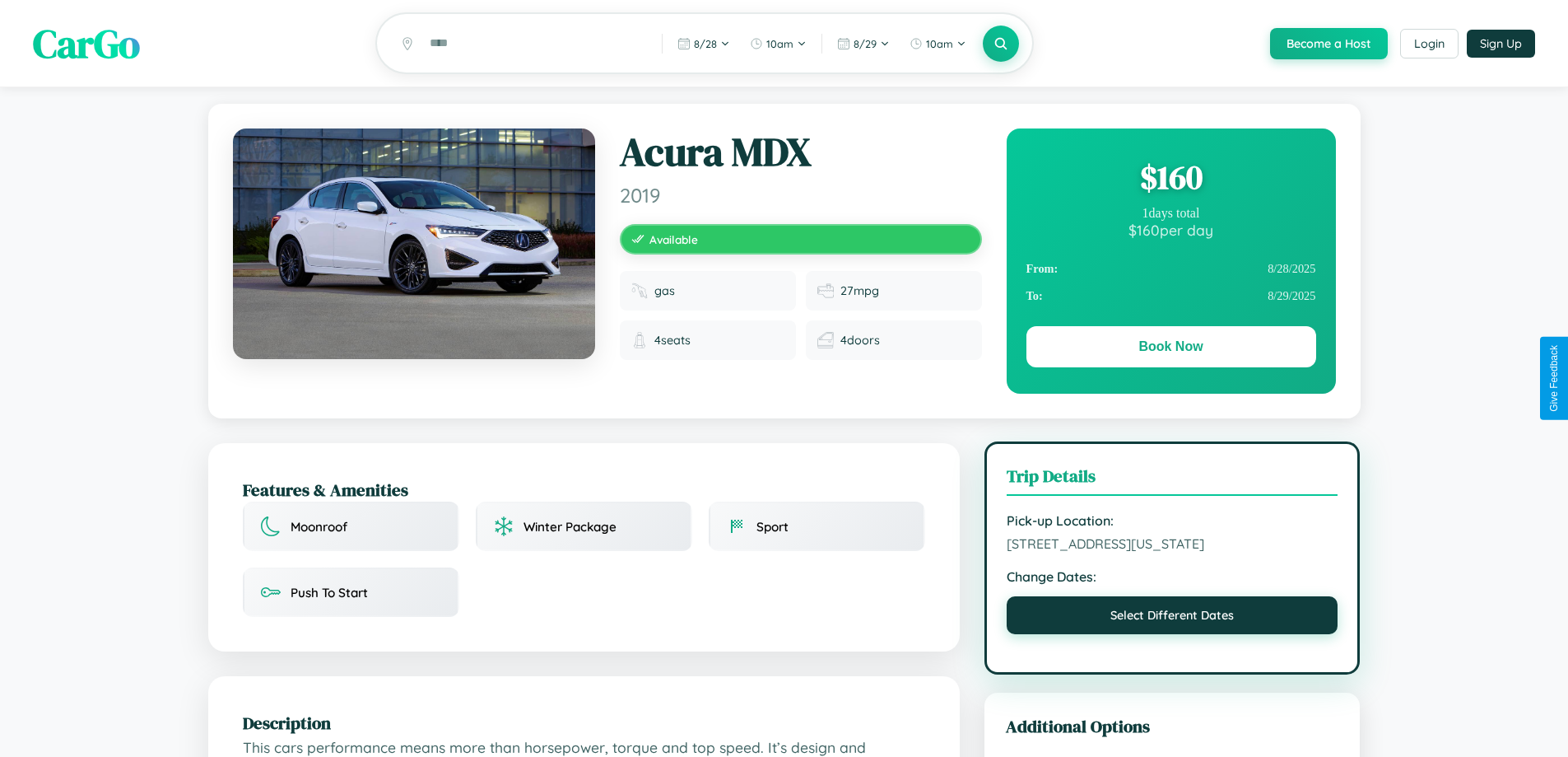
click at [1172, 620] on button "Select Different Dates" at bounding box center [1173, 615] width 331 height 38
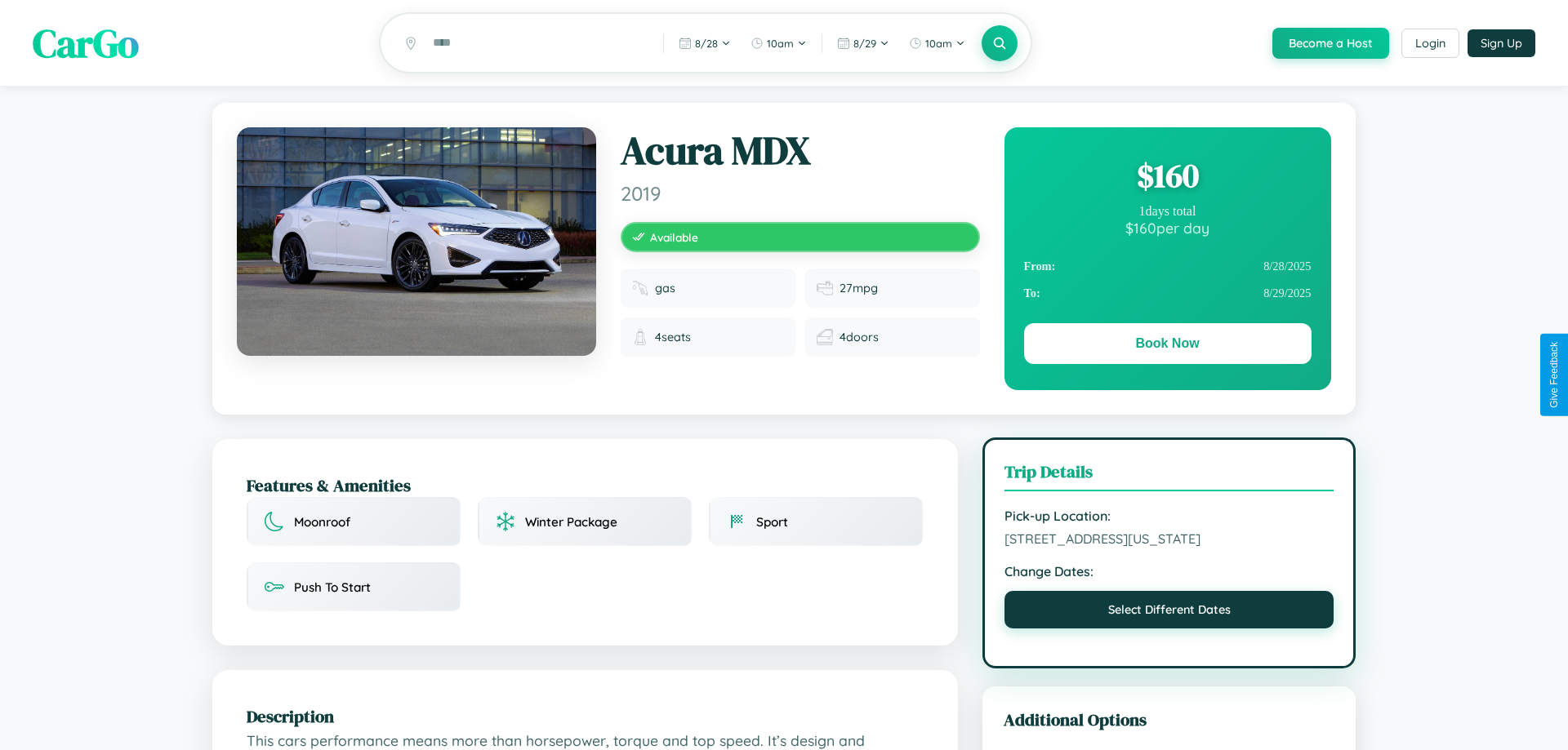
select select "*"
select select "****"
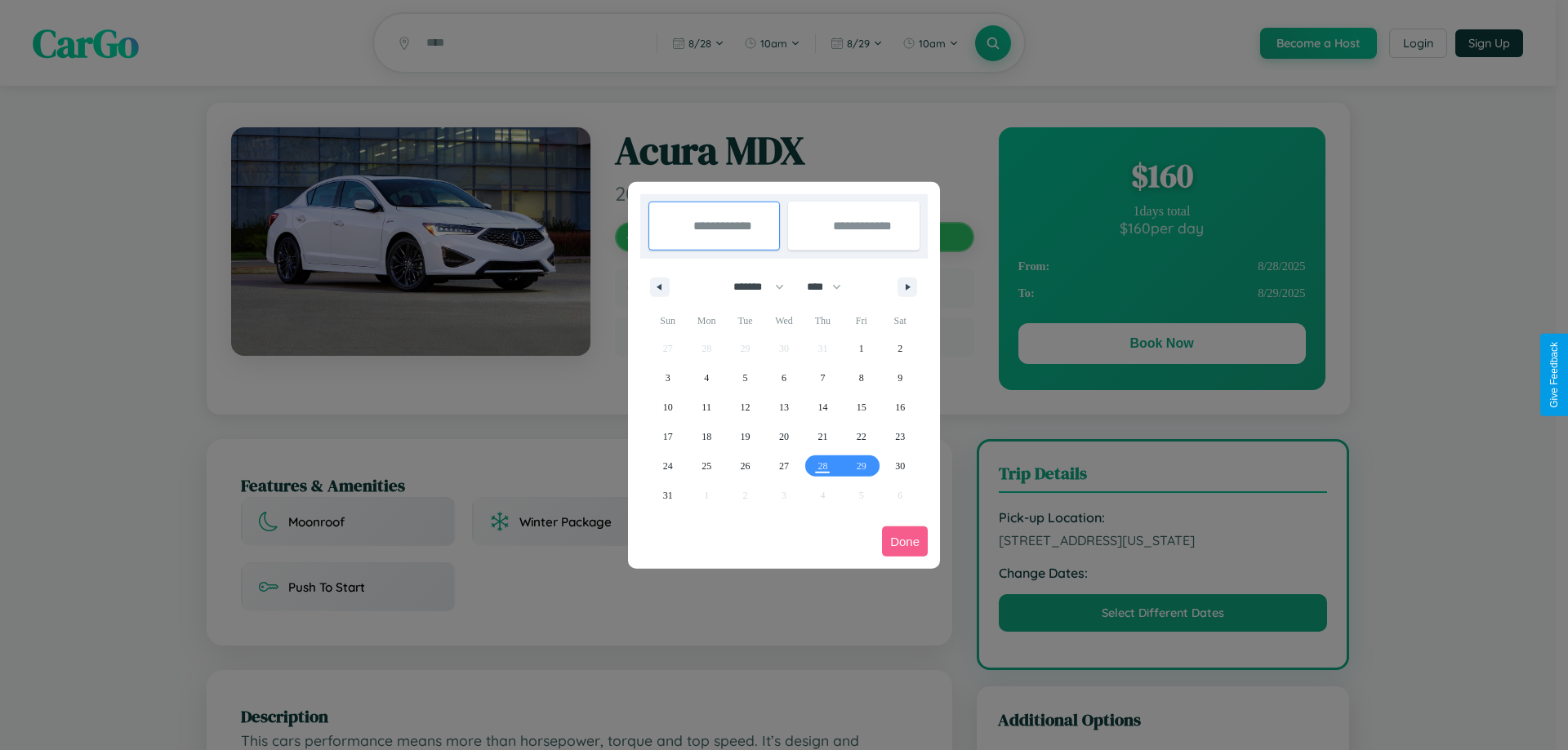
click at [751, 287] on select "******* ******** ***** ***** *** **** **** ****** ********* ******* ******** **…" at bounding box center [755, 287] width 69 height 27
select select "*"
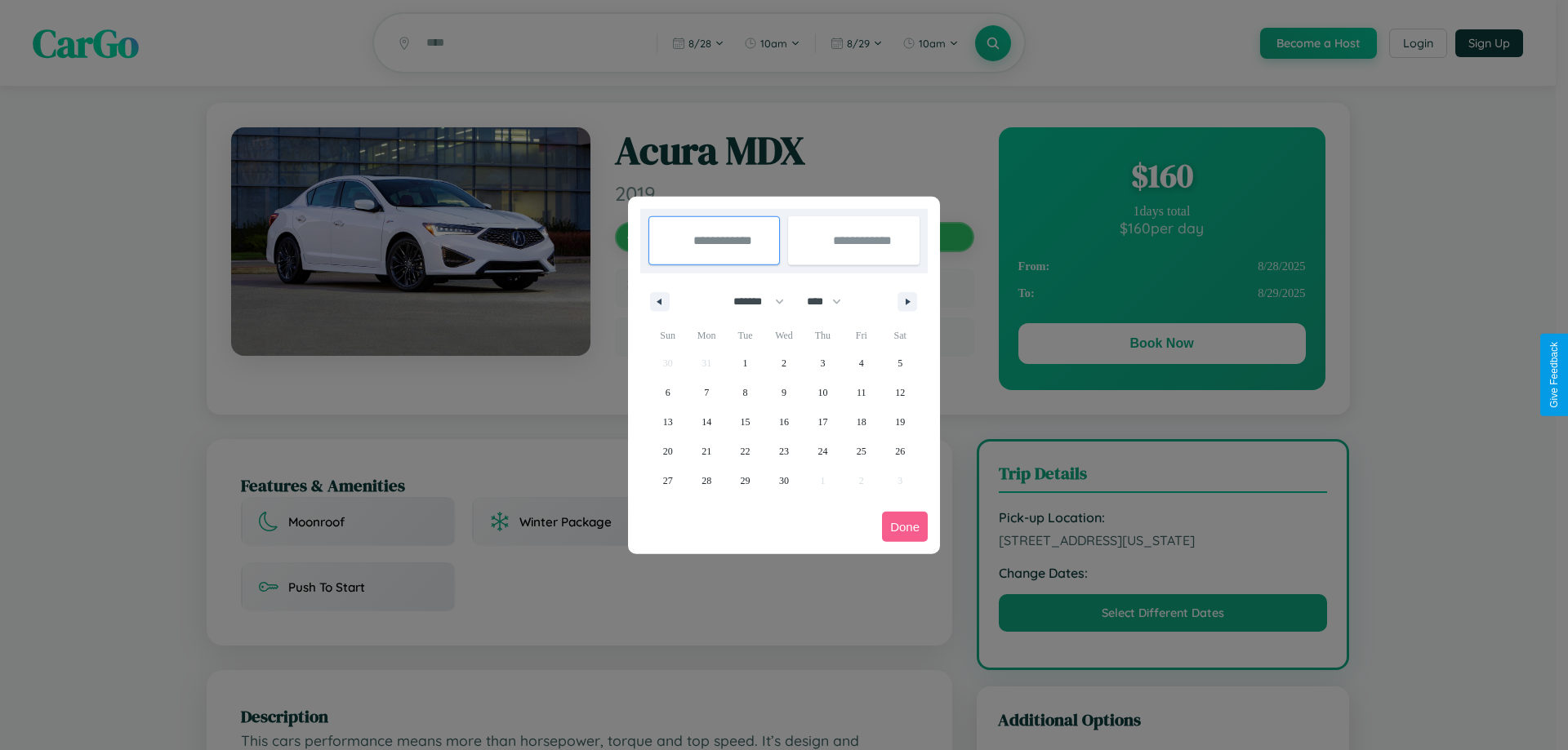
click at [831, 301] on select "**** **** **** **** **** **** **** **** **** **** **** **** **** **** **** ****…" at bounding box center [824, 301] width 49 height 27
select select "****"
click at [744, 392] on span "7" at bounding box center [745, 392] width 5 height 30
type input "**********"
click at [783, 392] on span "8" at bounding box center [784, 392] width 5 height 30
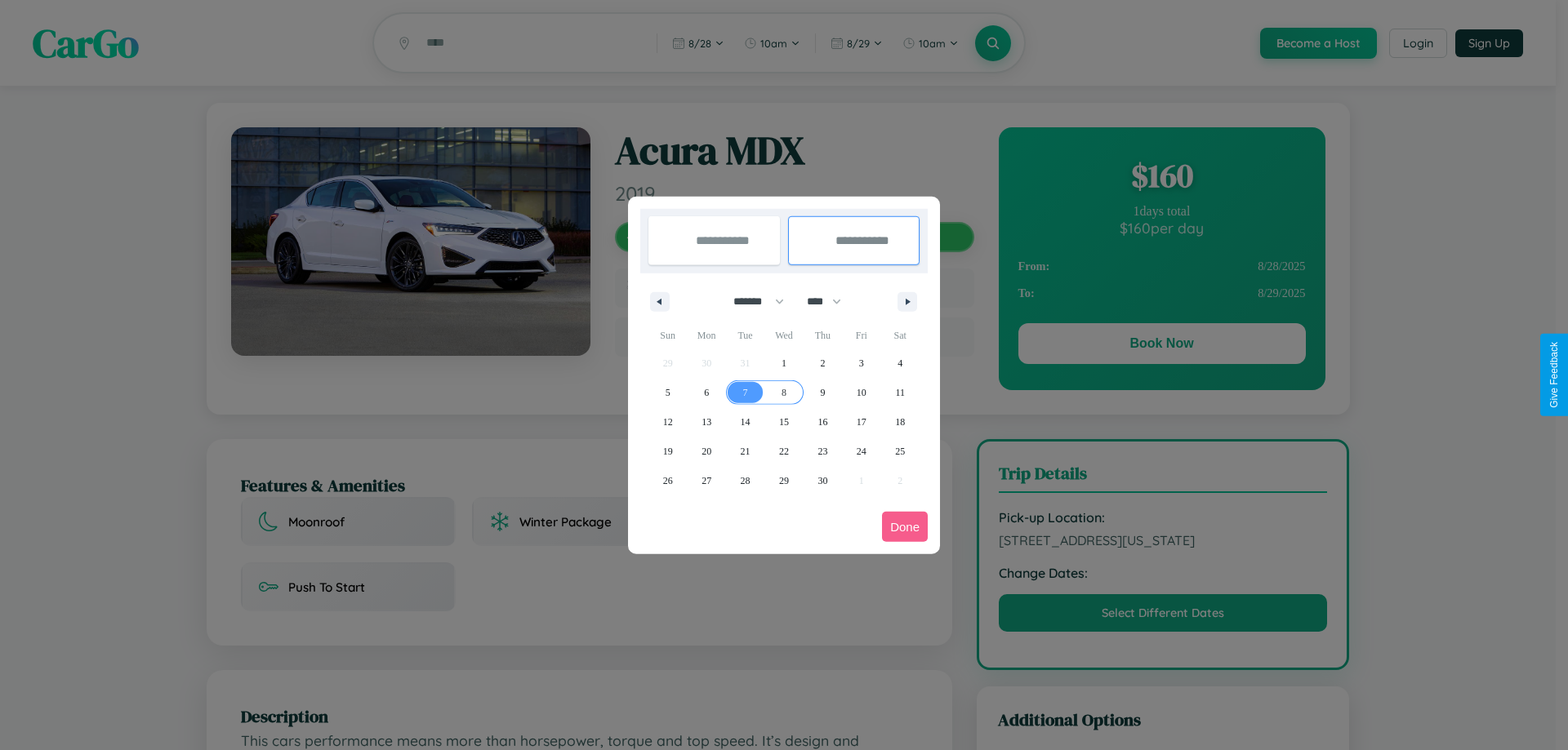
type input "**********"
click at [905, 526] on button "Done" at bounding box center [905, 526] width 46 height 30
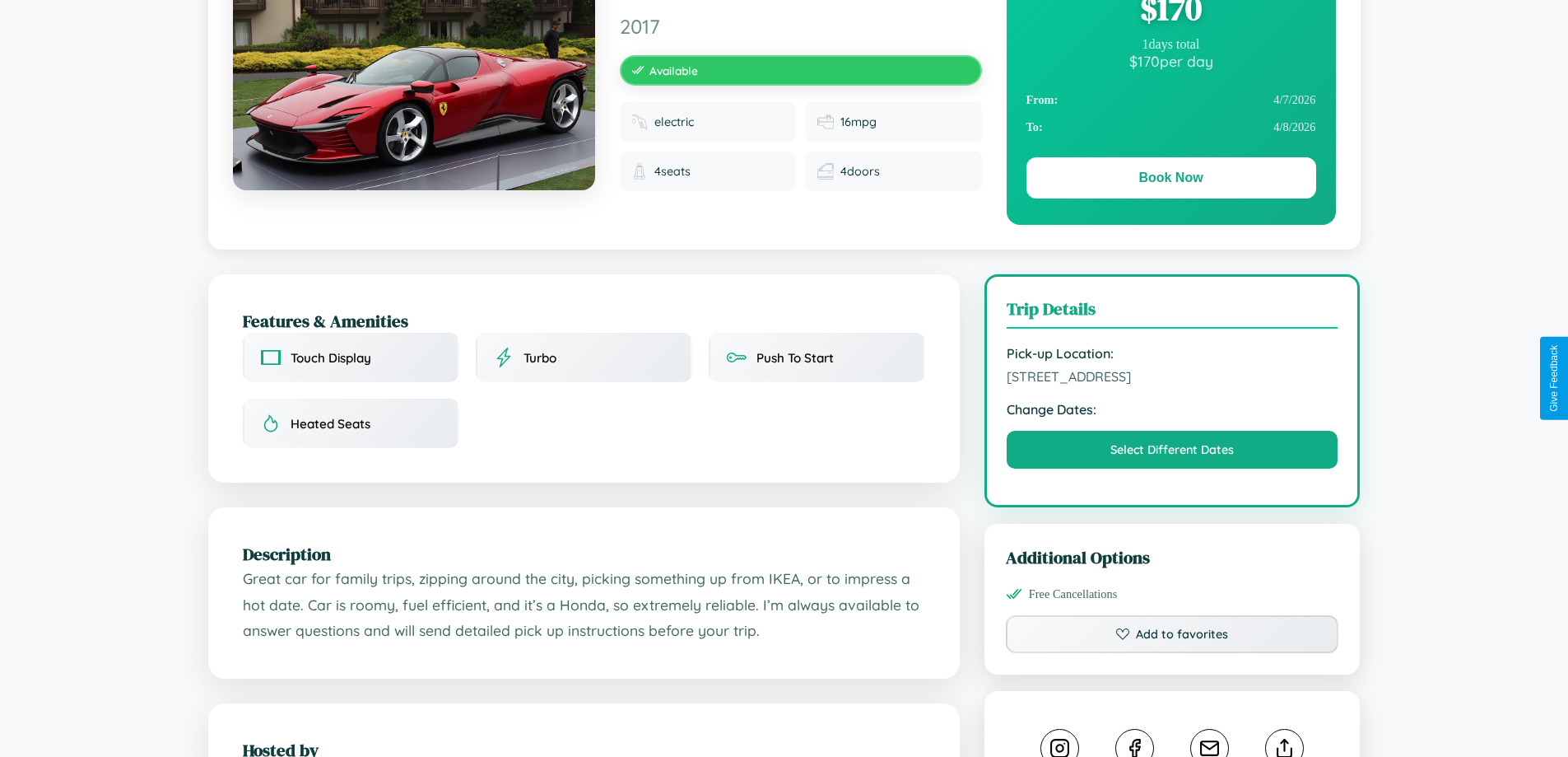
scroll to position [428, 0]
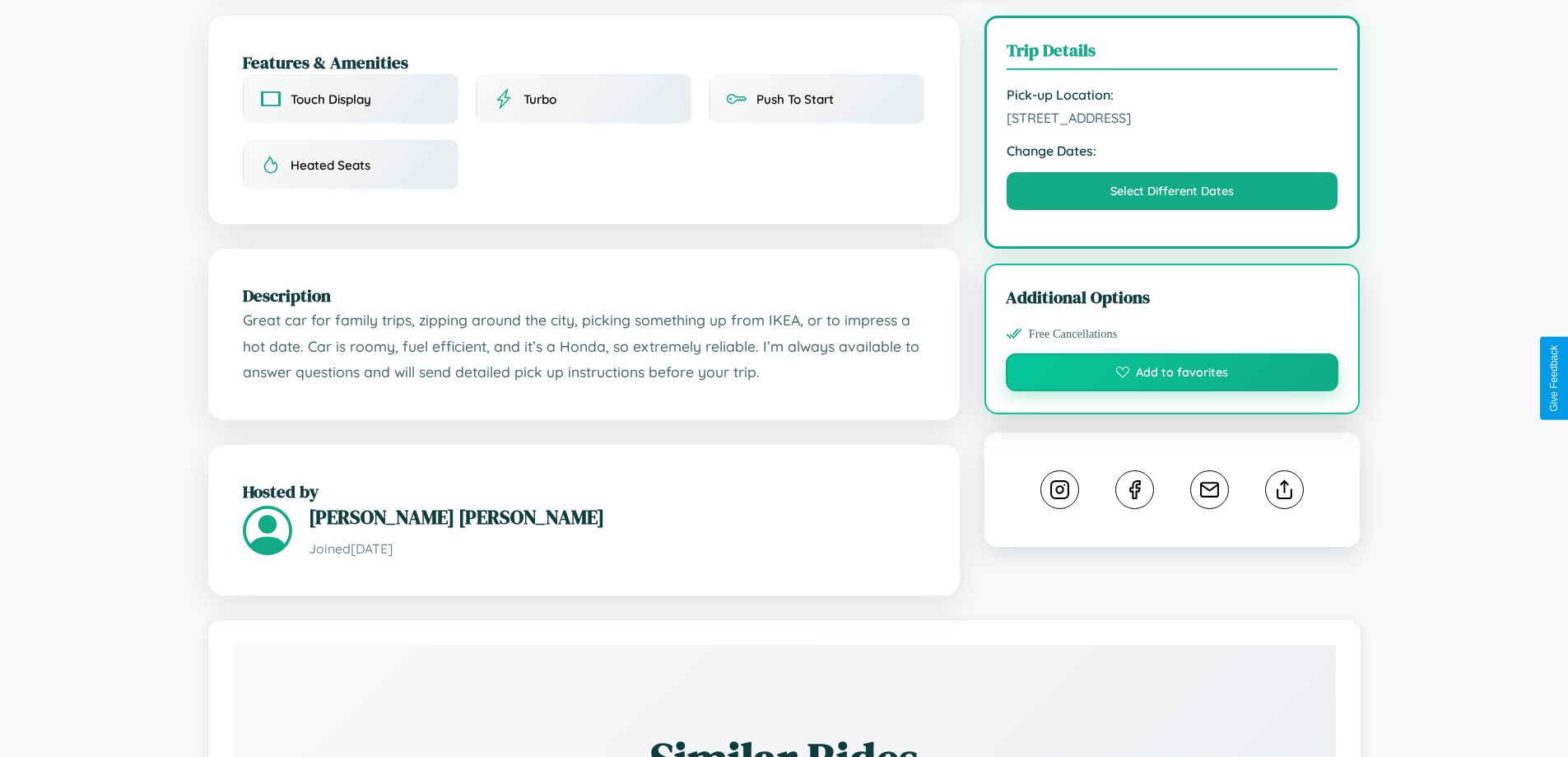
click at [1172, 376] on button "Add to favorites" at bounding box center [1173, 372] width 333 height 38
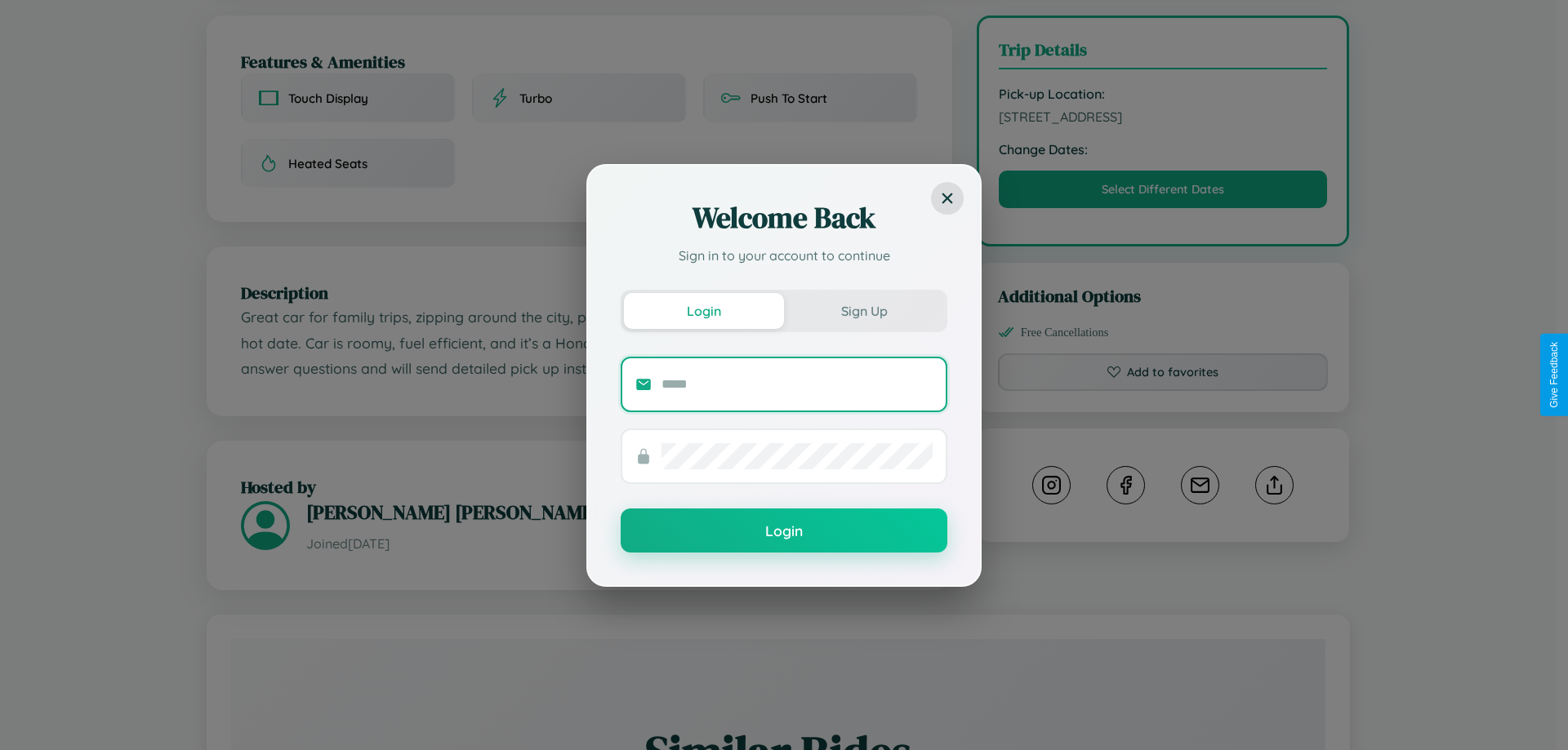
click at [797, 384] on input "text" at bounding box center [797, 384] width 271 height 26
type input "**********"
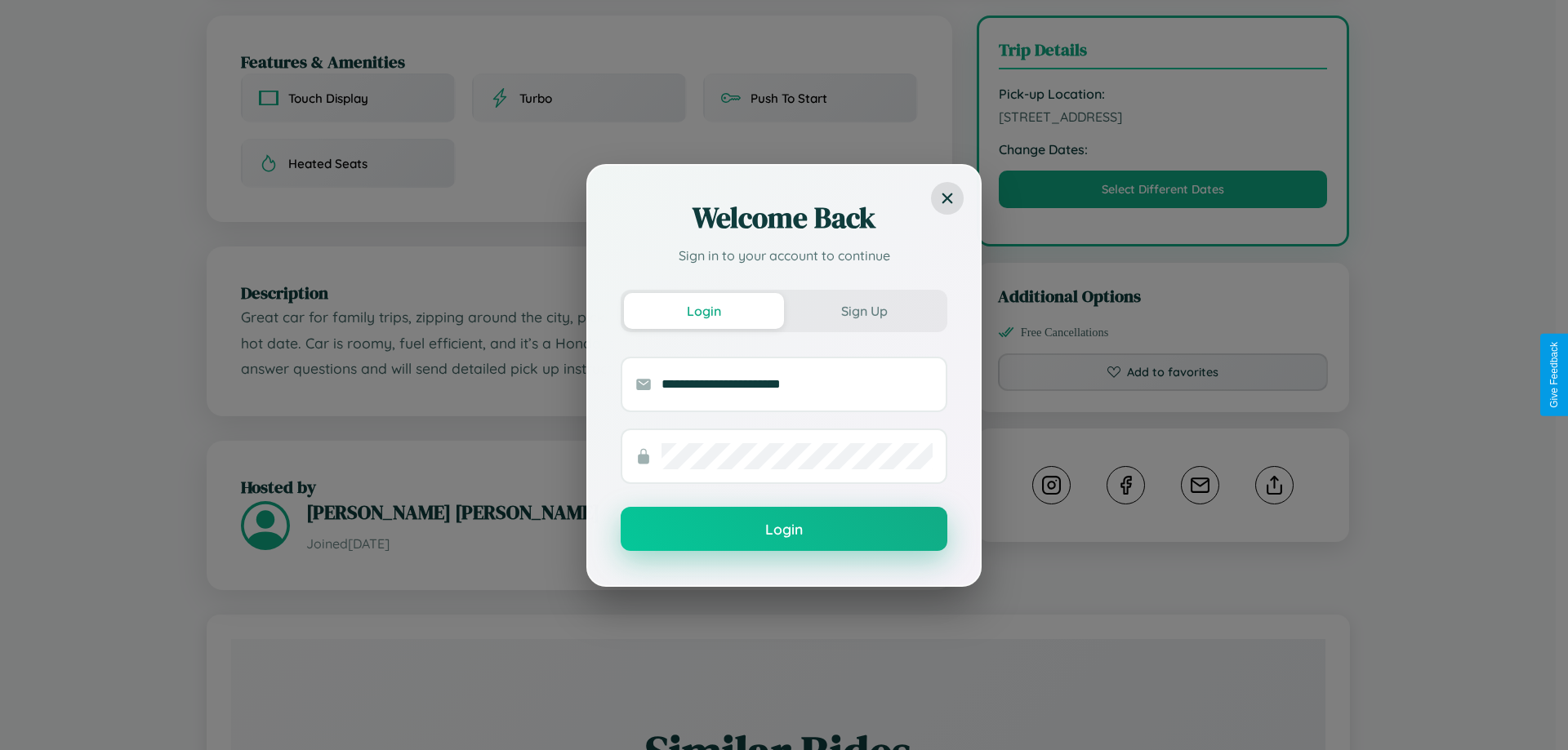
click at [784, 530] on button "Login" at bounding box center [784, 529] width 326 height 44
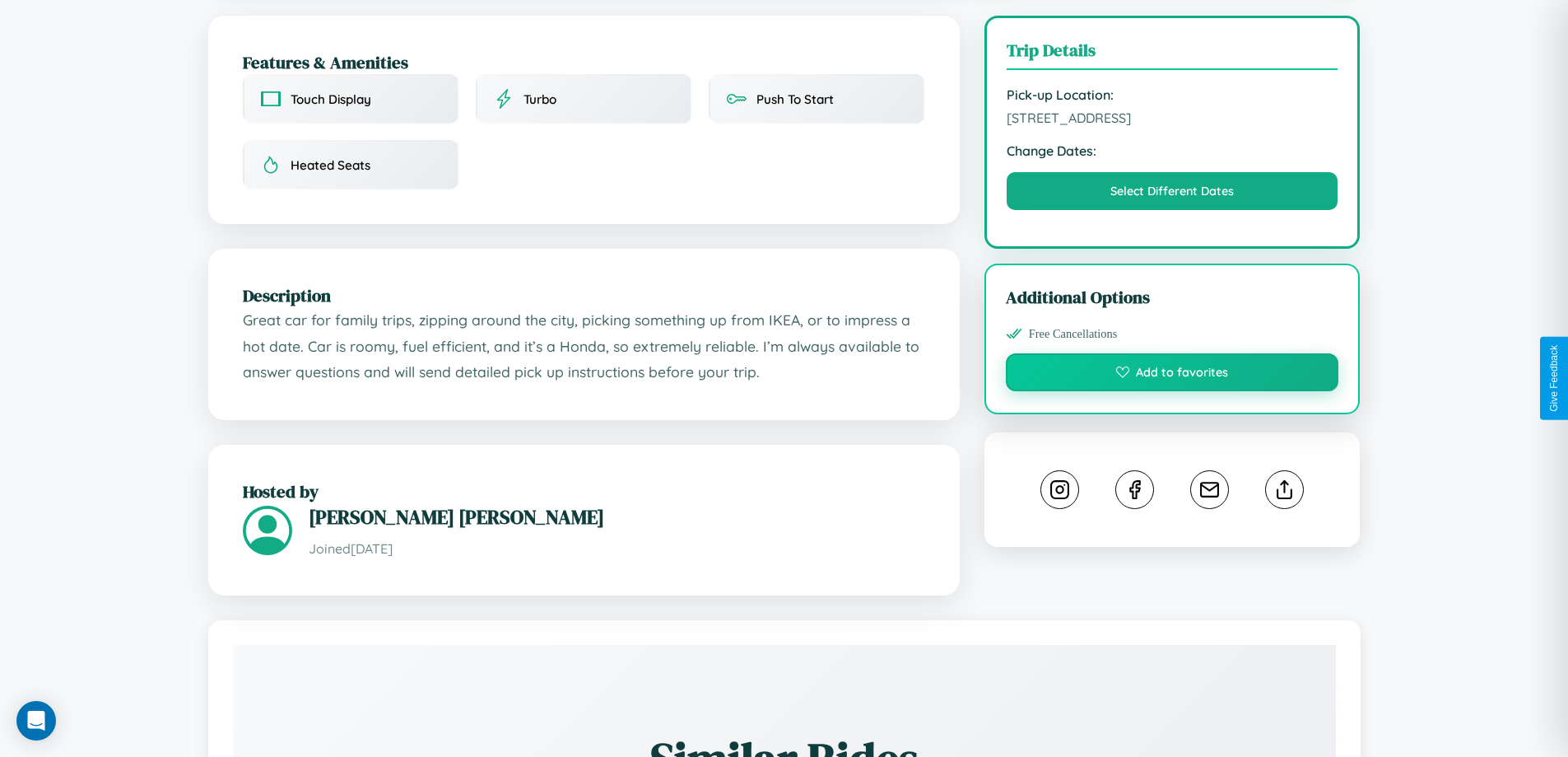
click at [1172, 375] on button "Add to favorites" at bounding box center [1173, 372] width 333 height 38
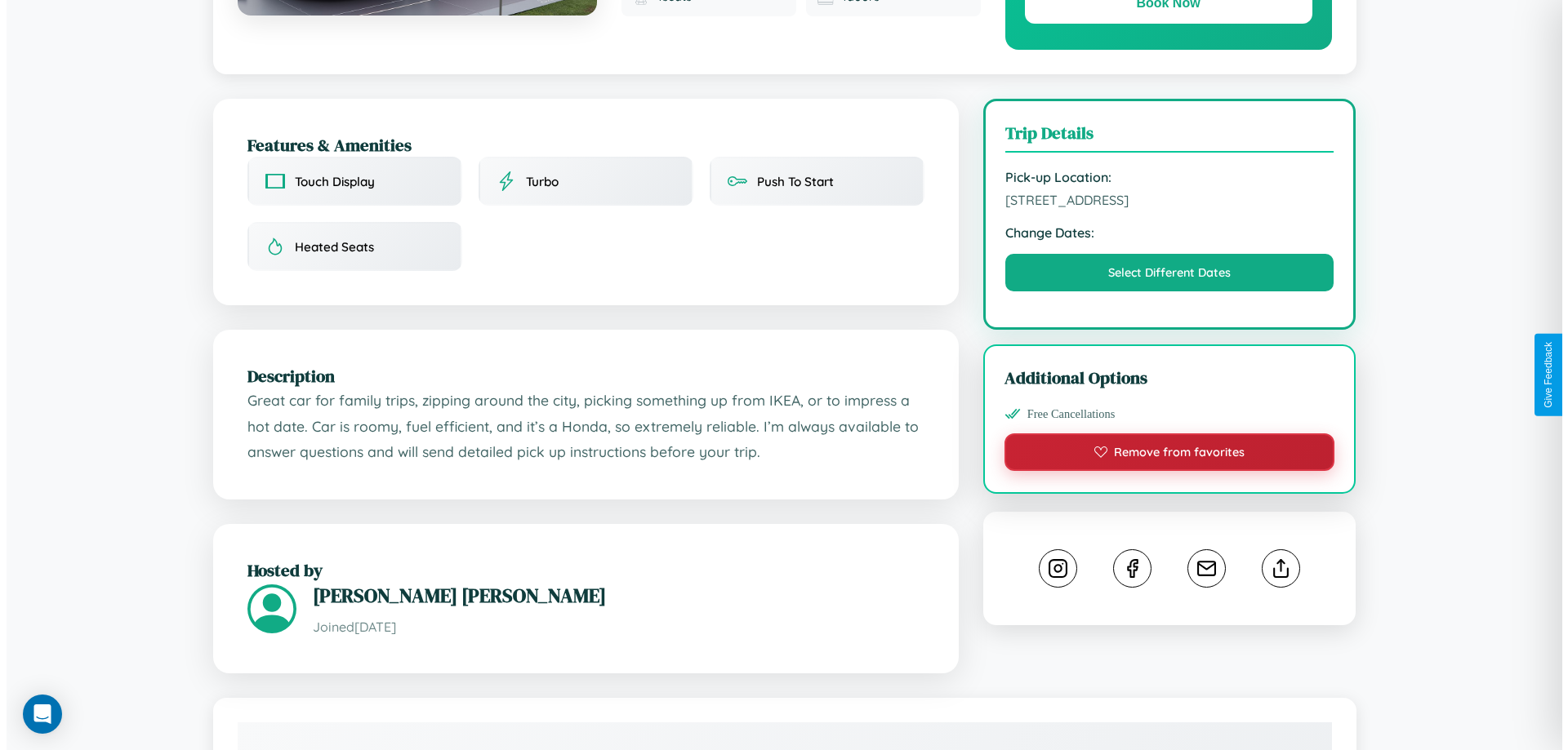
scroll to position [0, 0]
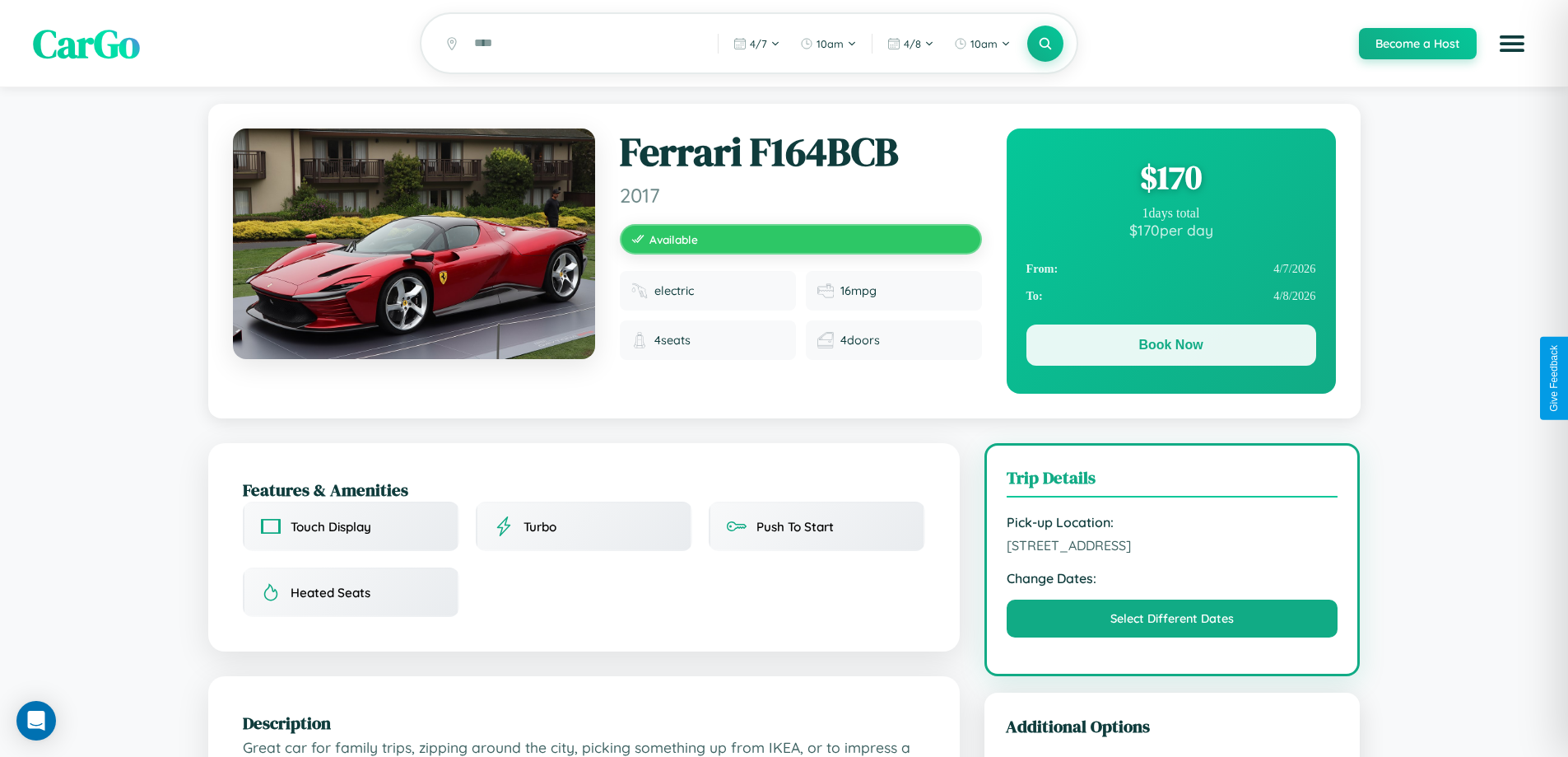
click at [1170, 348] on button "Book Now" at bounding box center [1171, 345] width 289 height 41
